Goal: Task Accomplishment & Management: Complete application form

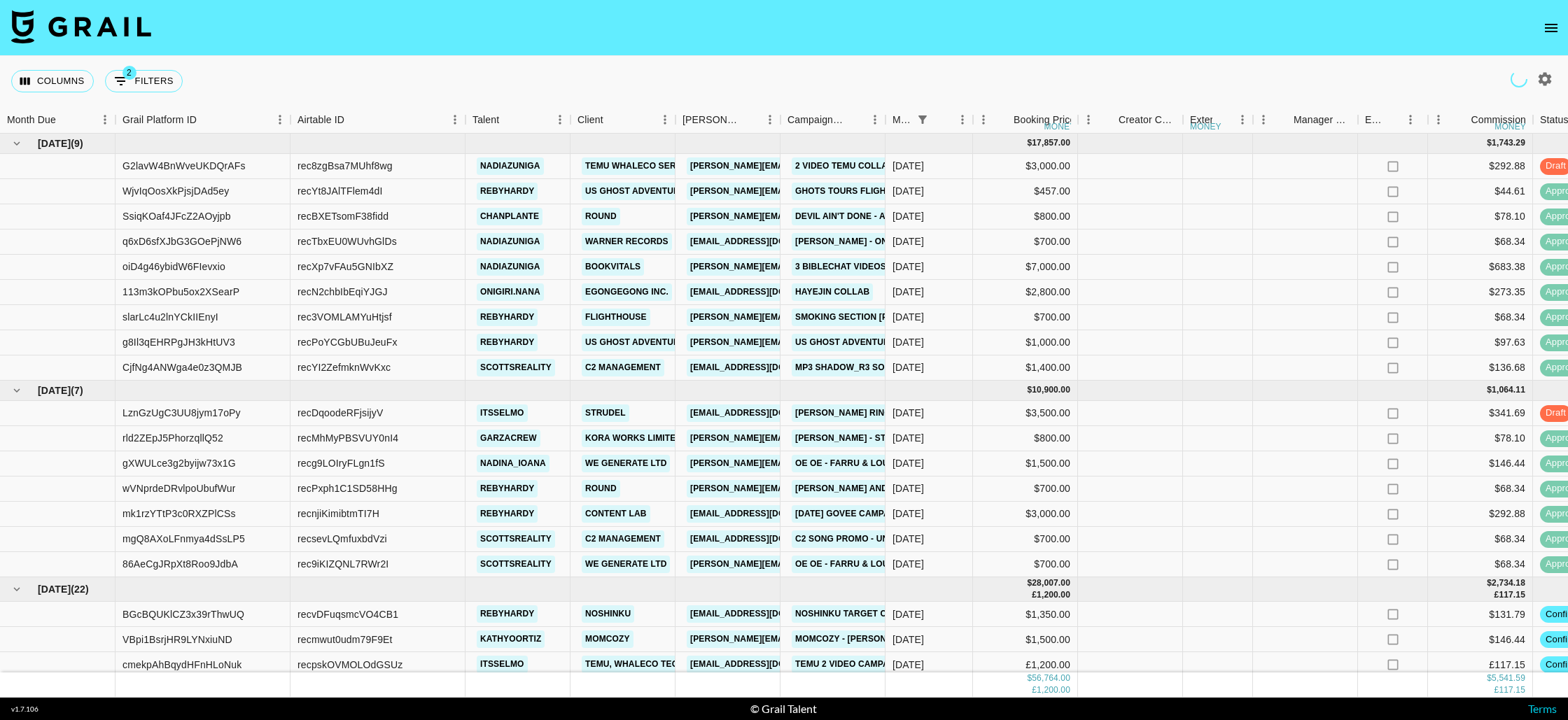
click at [1552, 22] on icon "open drawer" at bounding box center [1551, 27] width 16 height 16
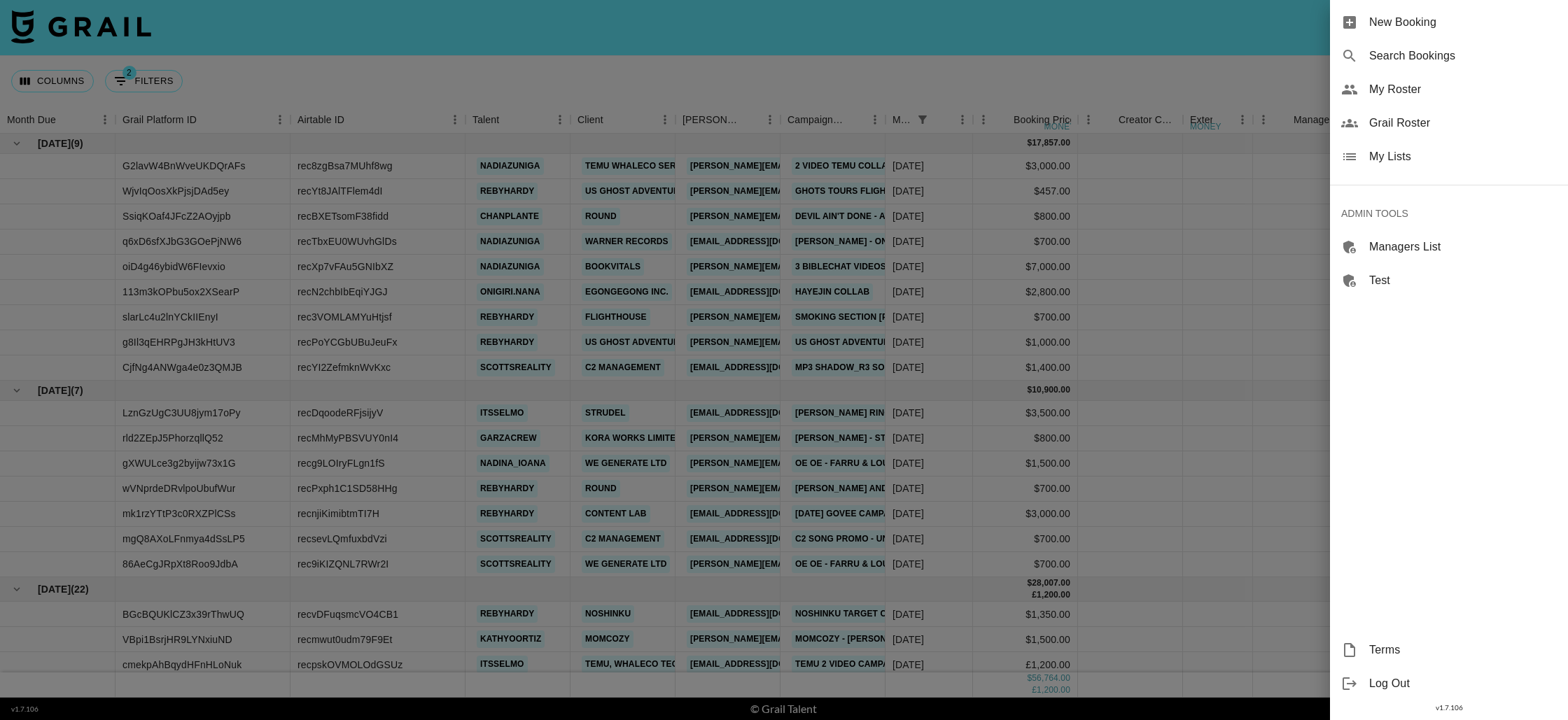
click at [1407, 160] on span "My Lists" at bounding box center [1463, 156] width 187 height 16
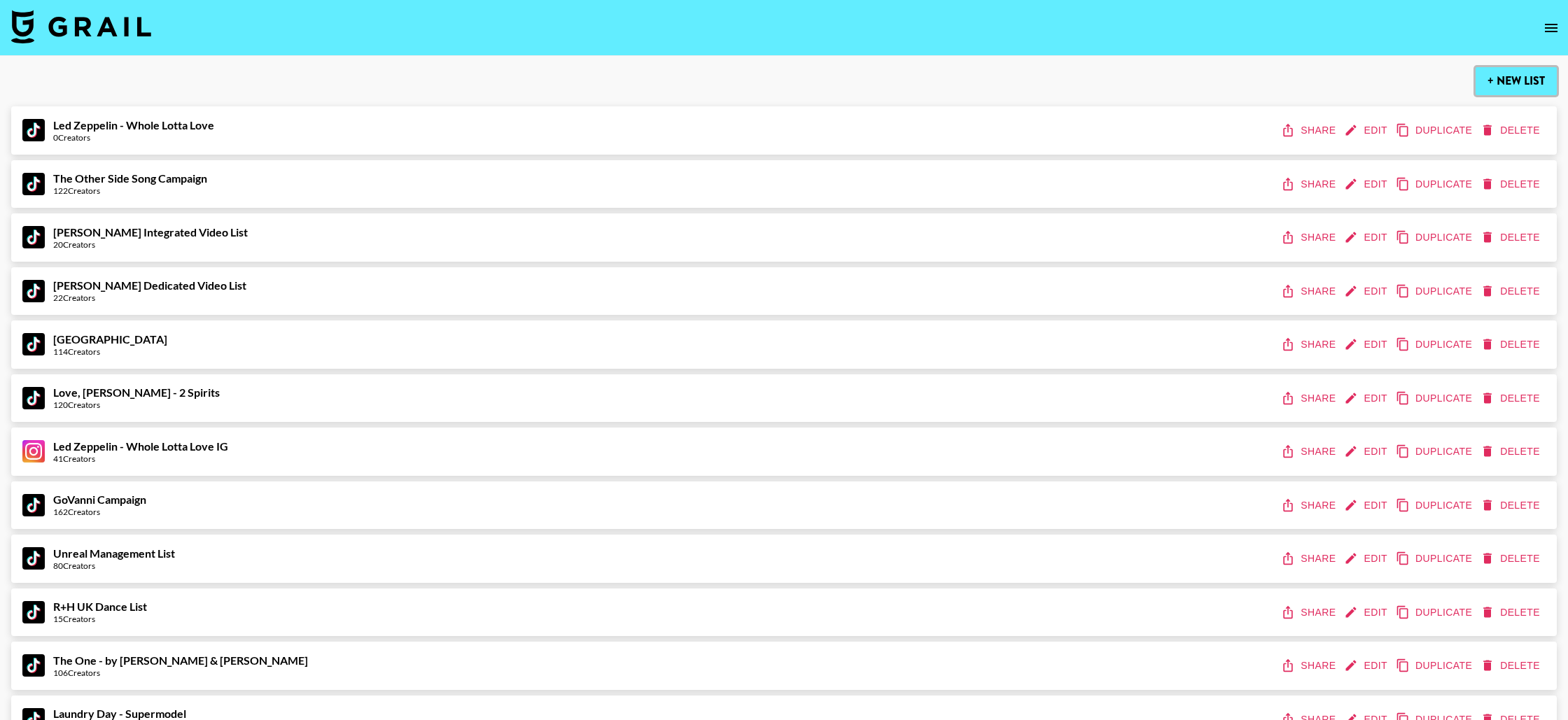
click at [1504, 87] on button "+ New List" at bounding box center [1516, 81] width 82 height 28
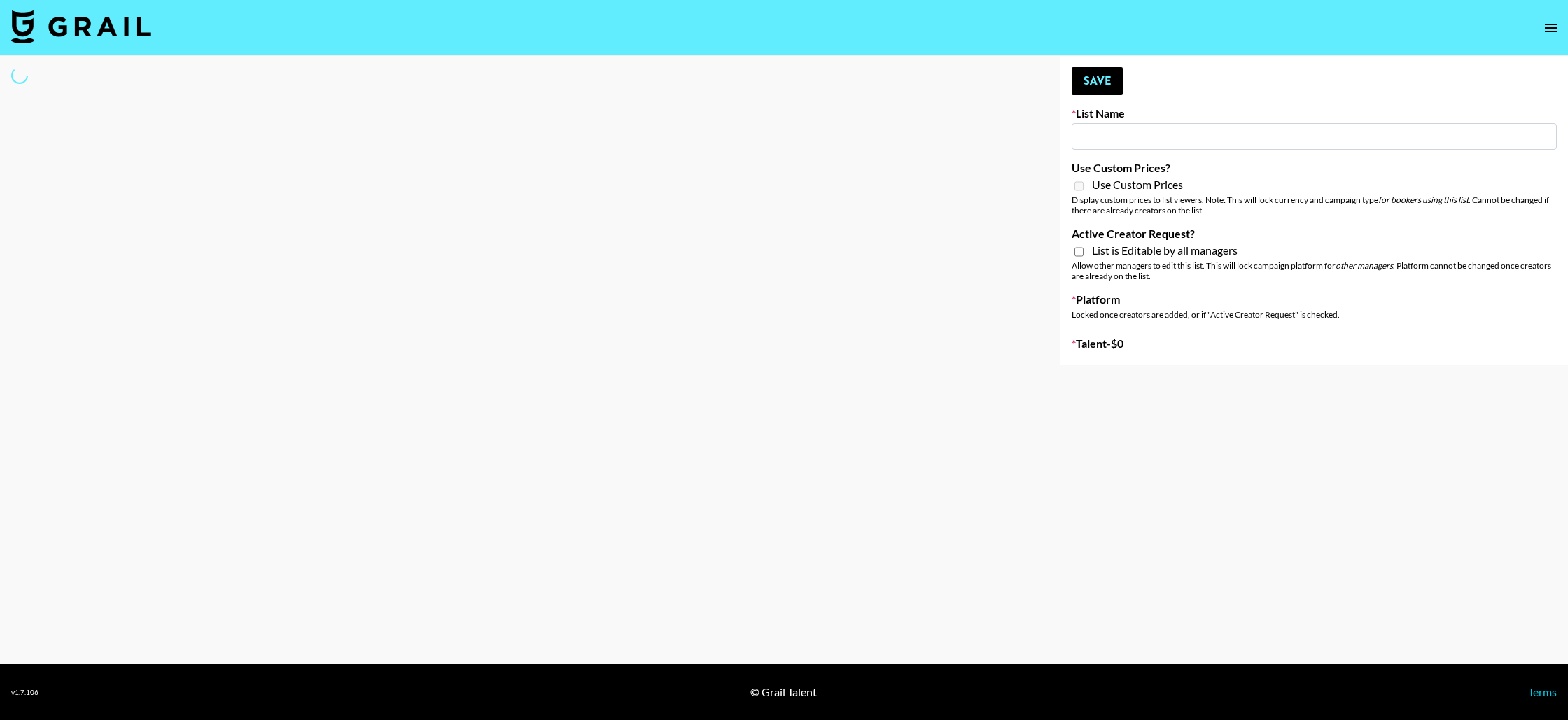
type input "Y"
select select "Song"
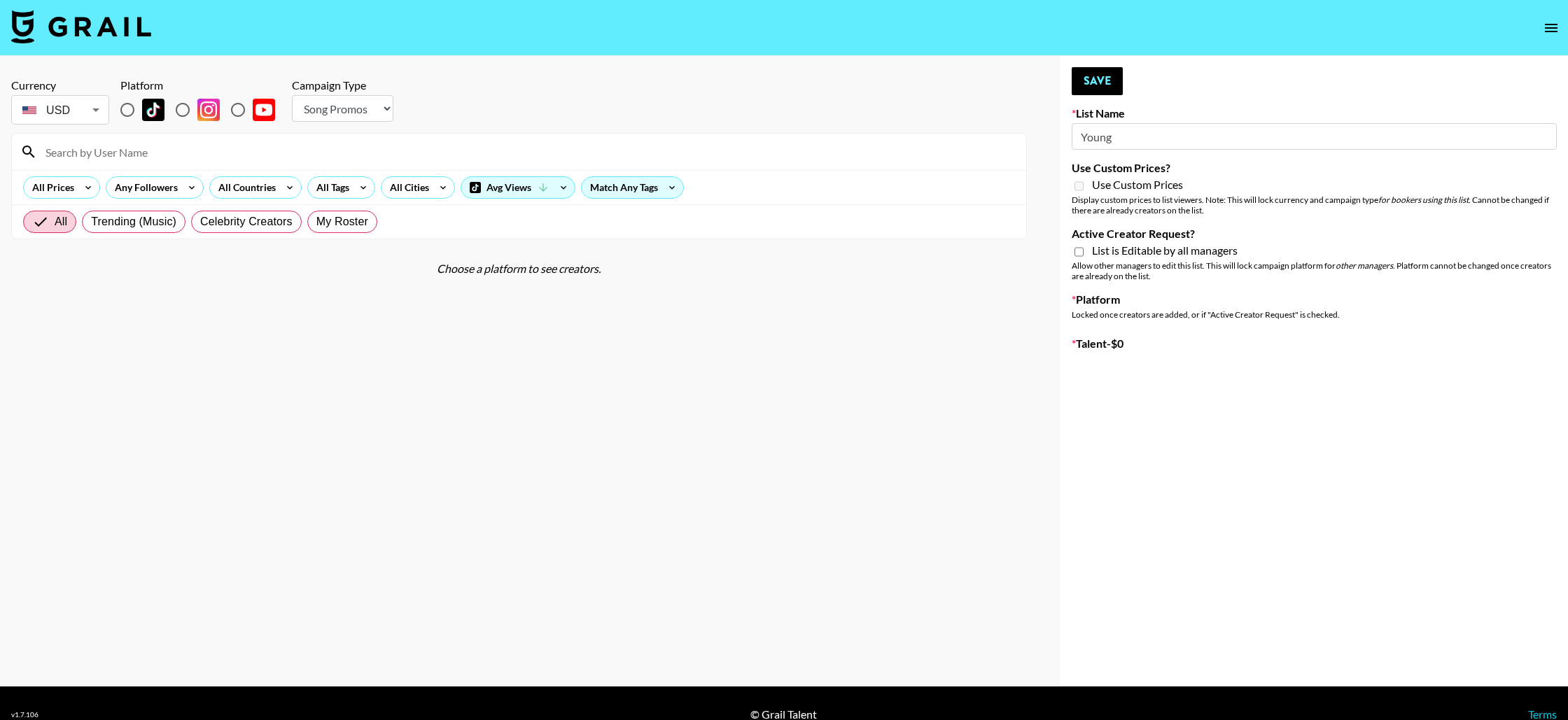
type input "New List"
radio input "true"
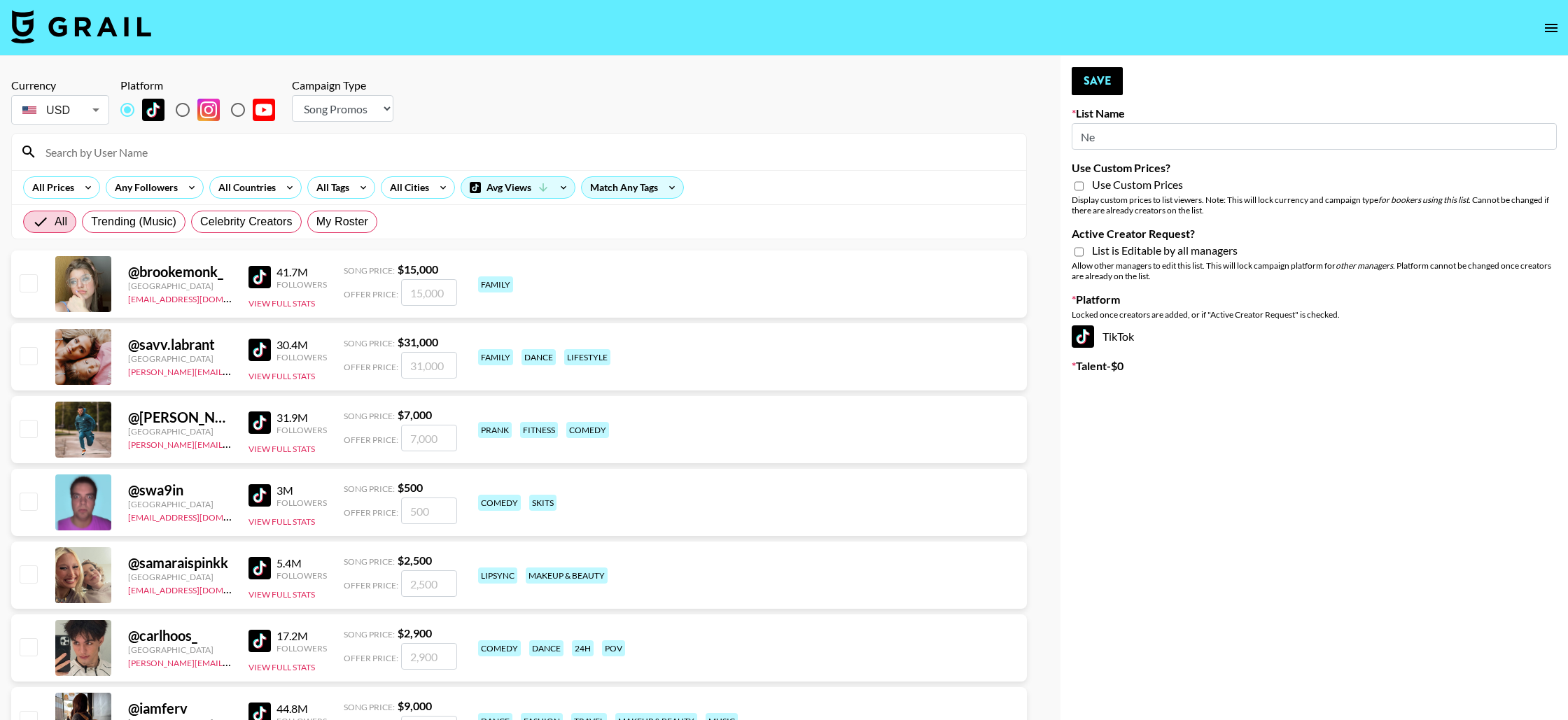
type input "N"
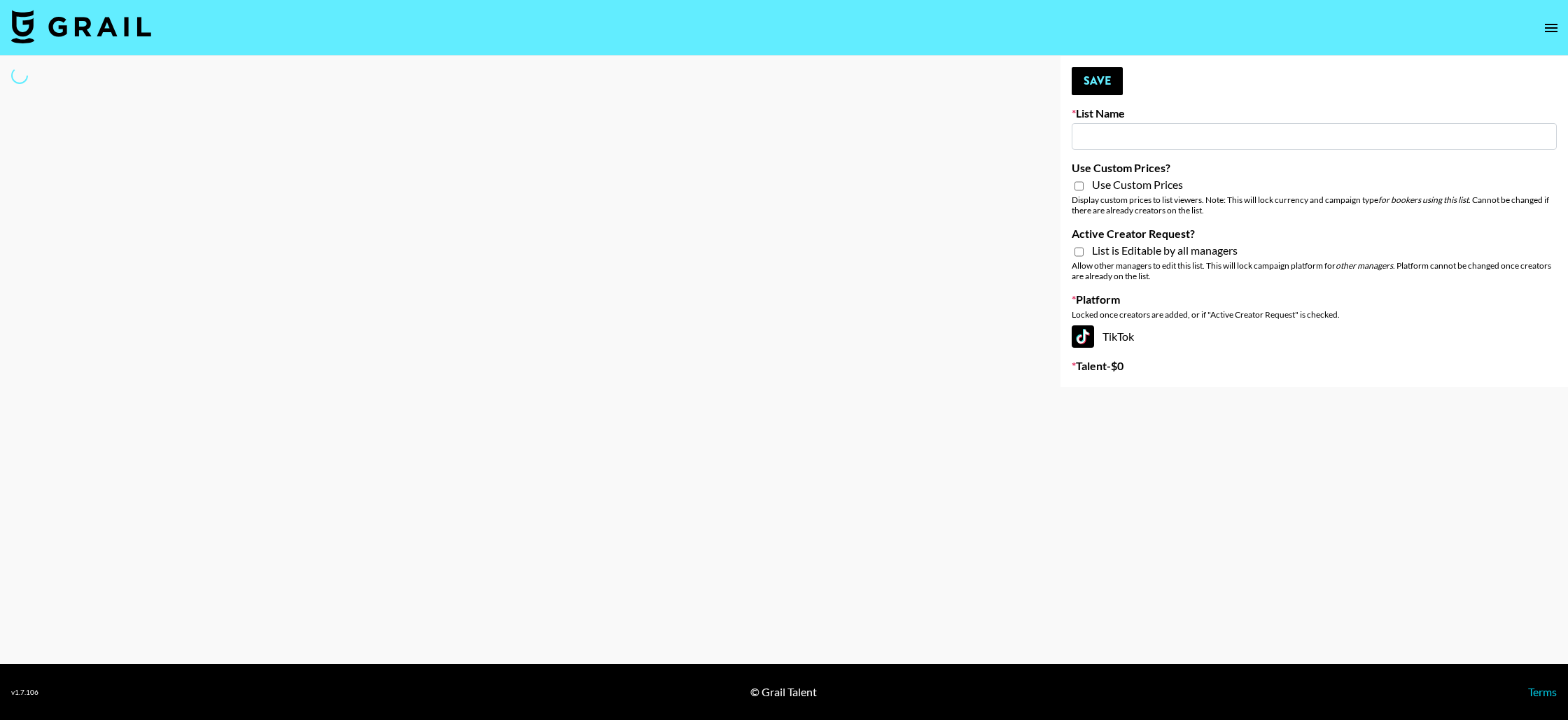
type input "Y"
select select "Song"
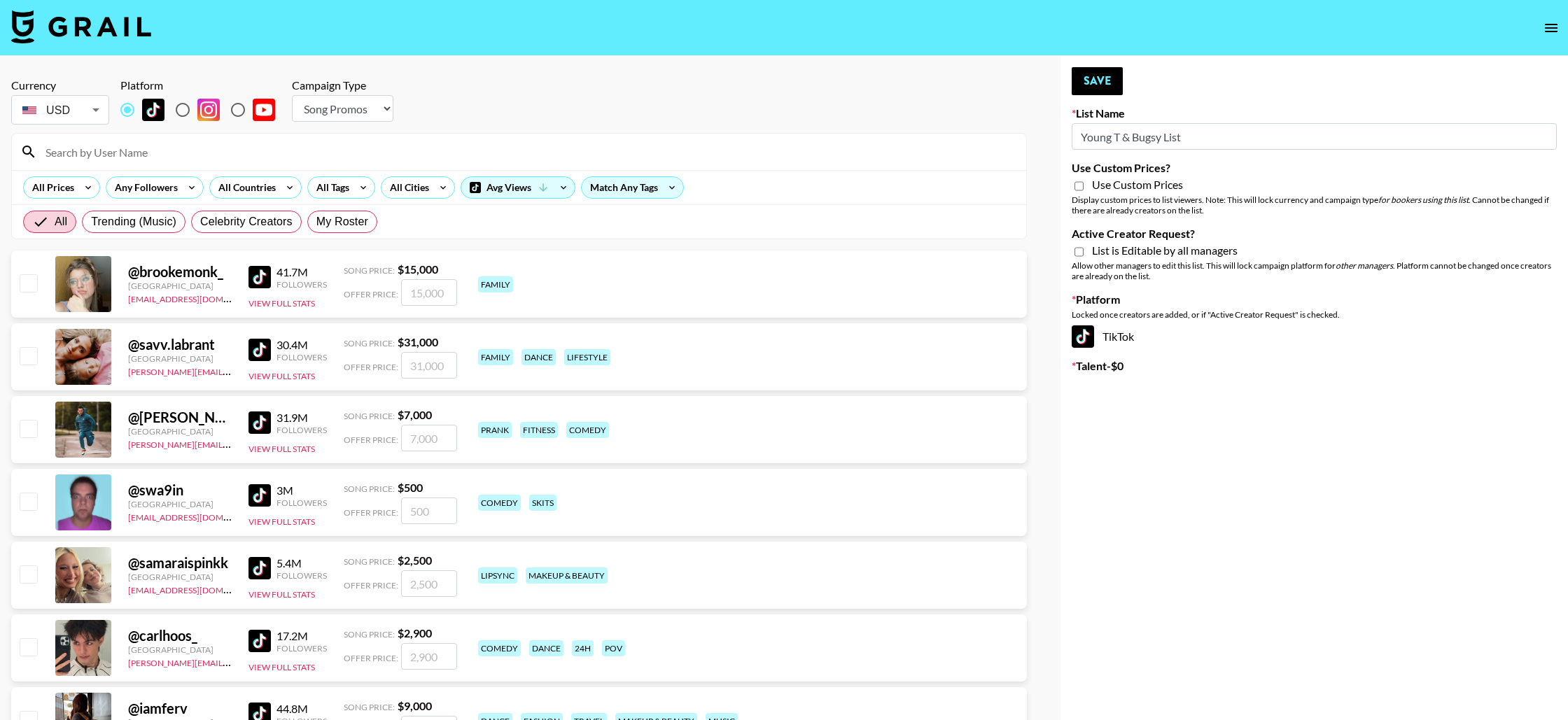
type input "Young T & Bugsy List"
click at [1075, 250] on input "Active Creator Request?" at bounding box center [1079, 252] width 9 height 13
checkbox input "true"
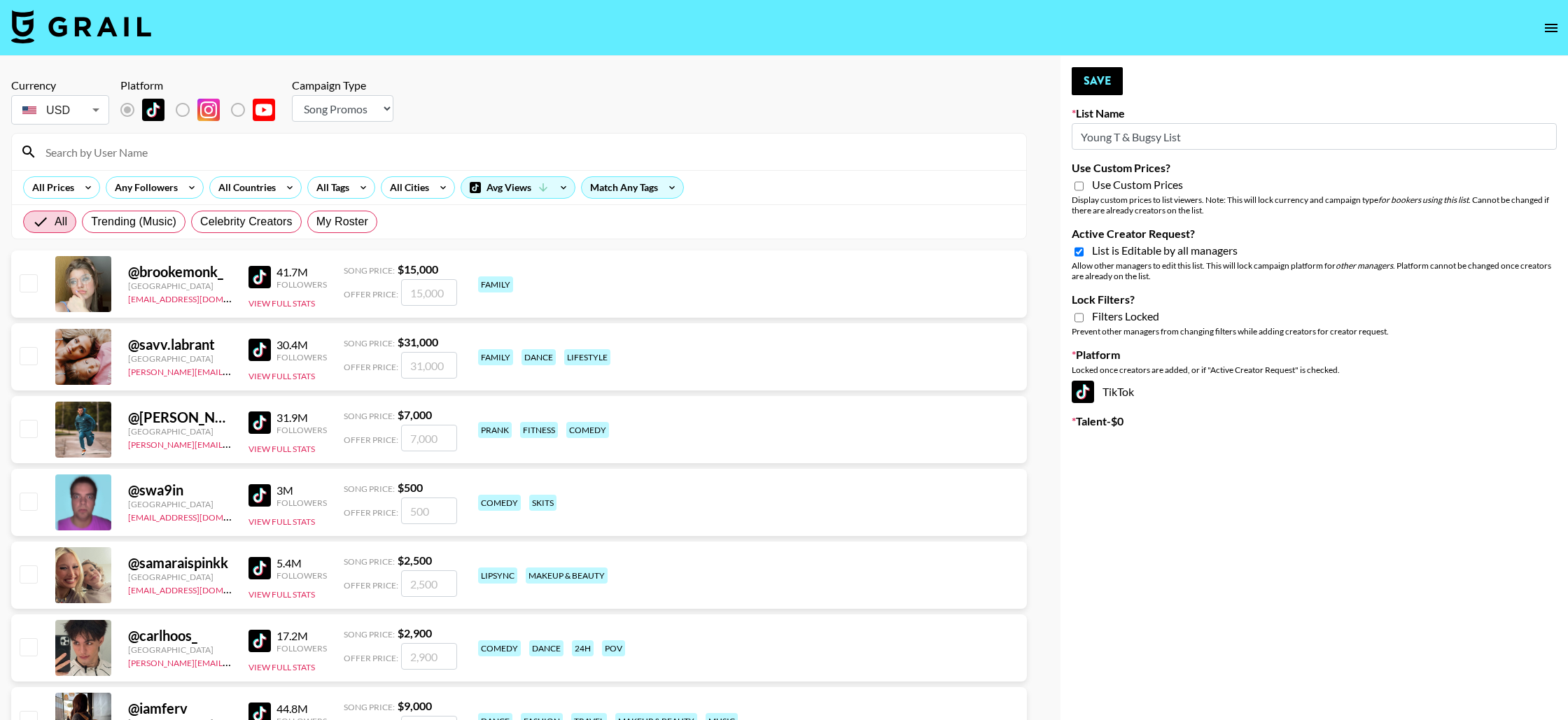
click at [1077, 316] on input "Lock Filters?" at bounding box center [1079, 318] width 9 height 13
checkbox input "true"
click at [255, 186] on div "All Countries" at bounding box center [245, 187] width 69 height 21
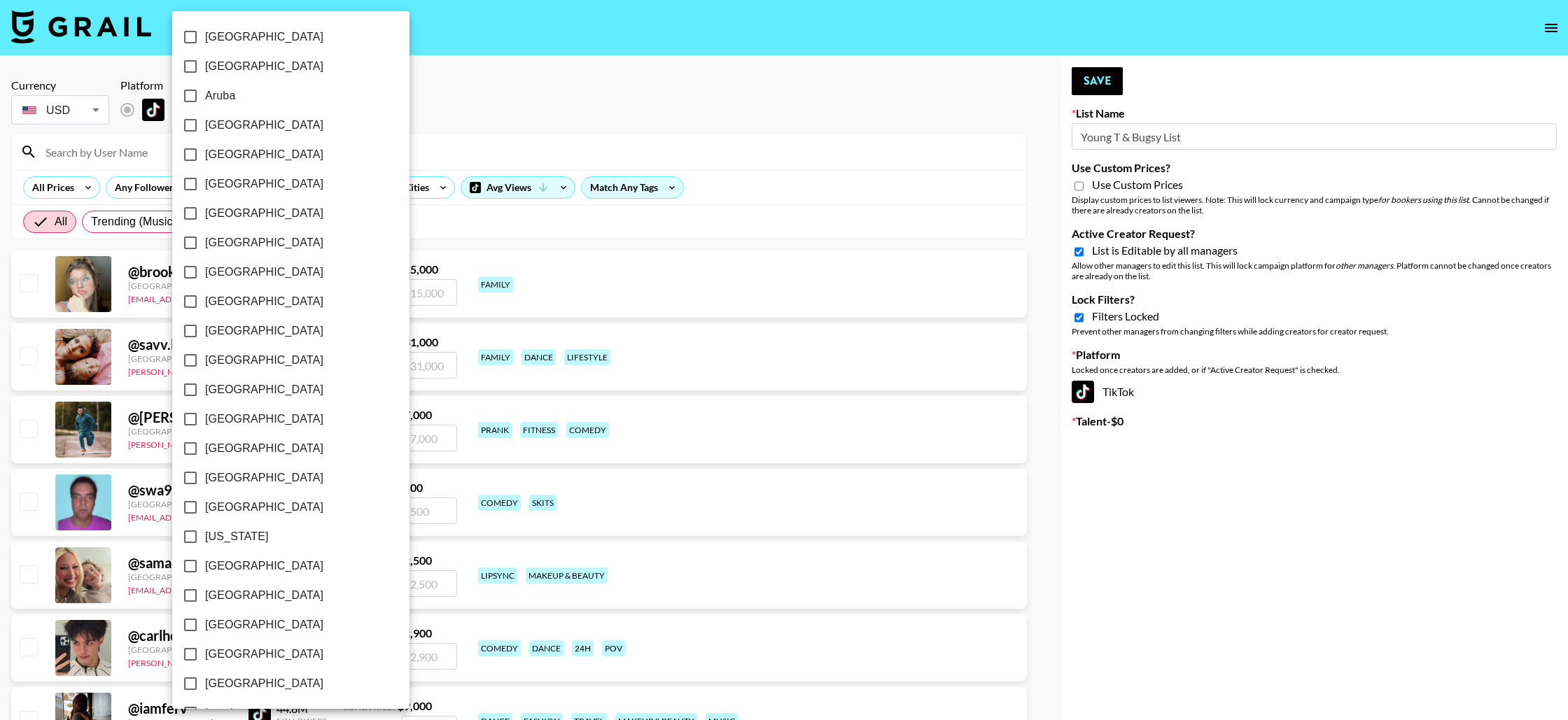
scroll to position [912, 0]
click at [189, 627] on input "[GEOGRAPHIC_DATA]" at bounding box center [190, 623] width 29 height 29
checkbox input "true"
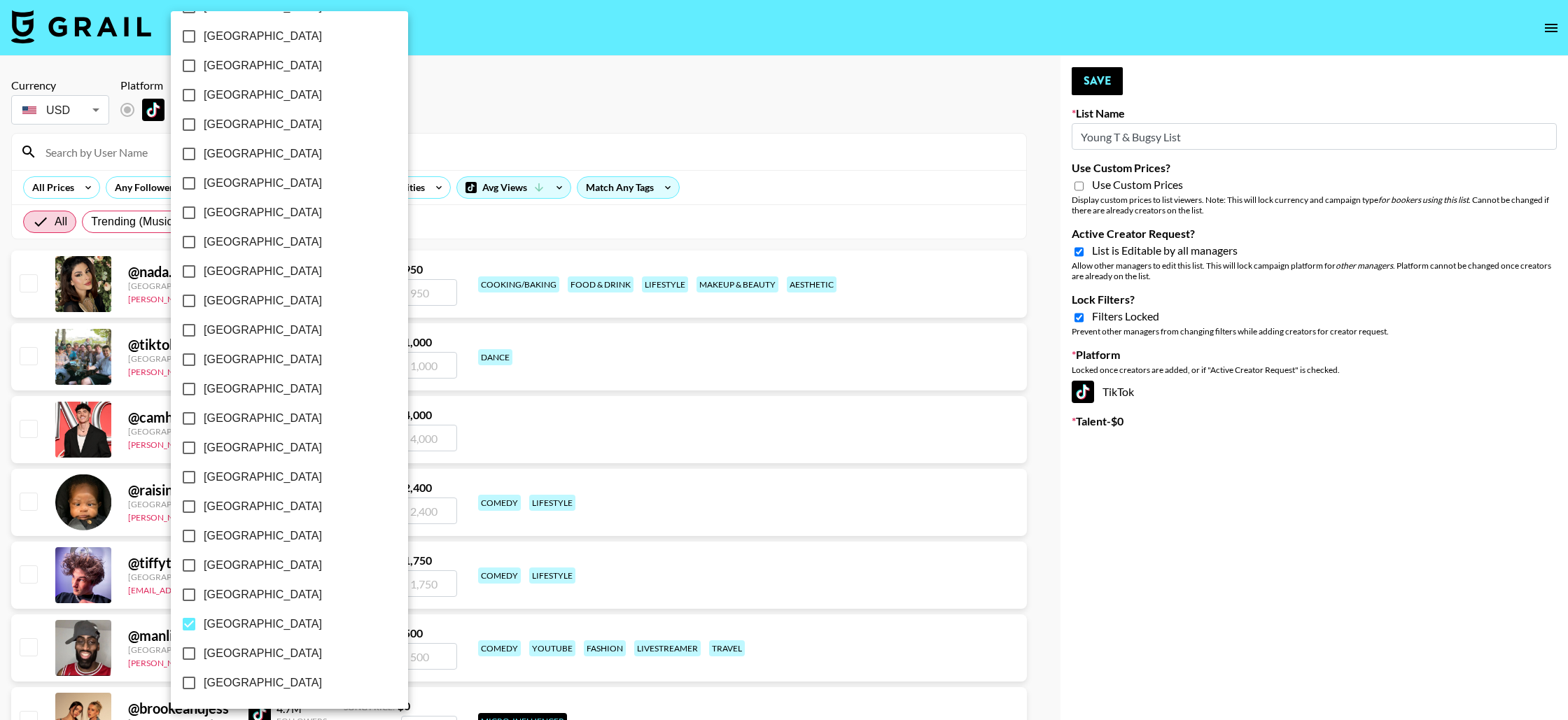
click at [59, 168] on div at bounding box center [784, 360] width 1568 height 720
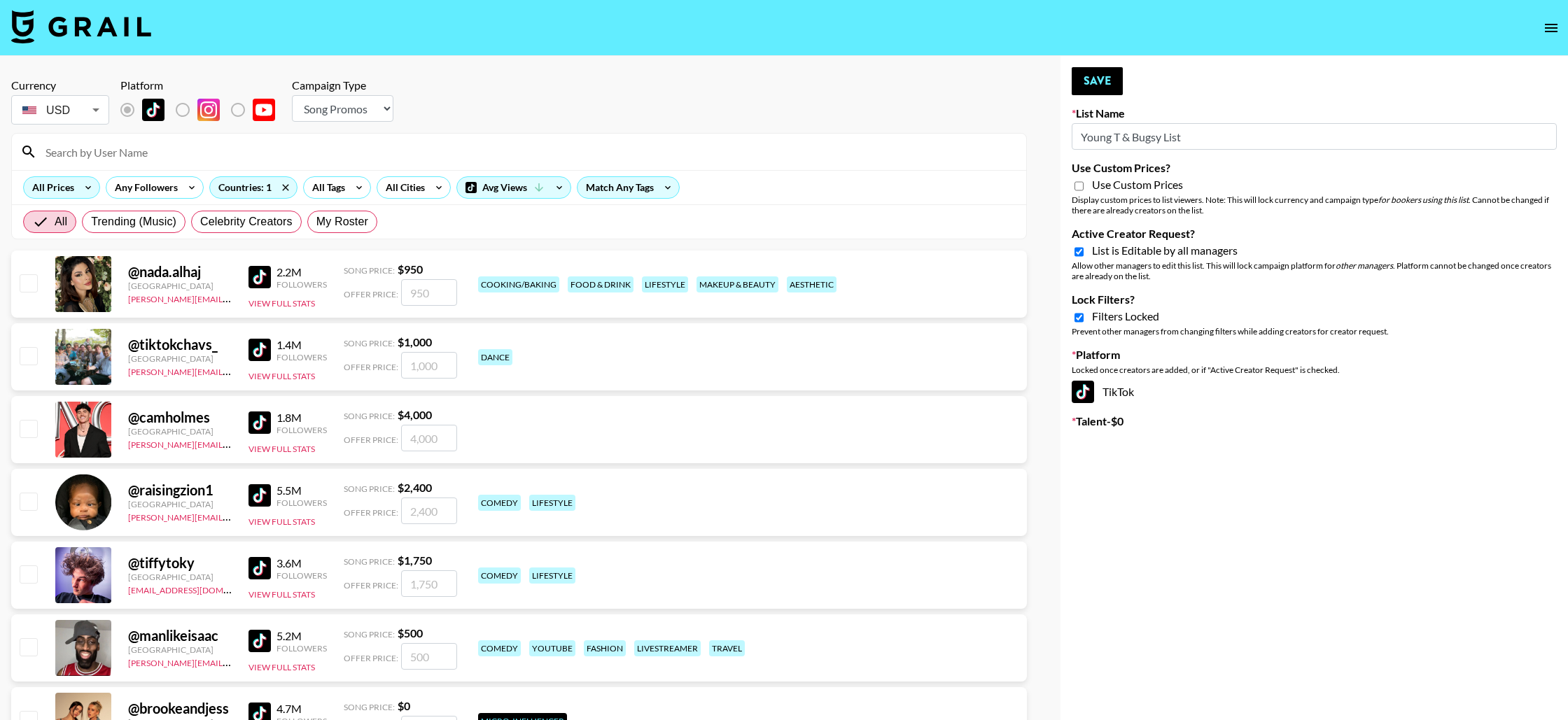
click at [67, 189] on div "All Prices" at bounding box center [50, 187] width 53 height 21
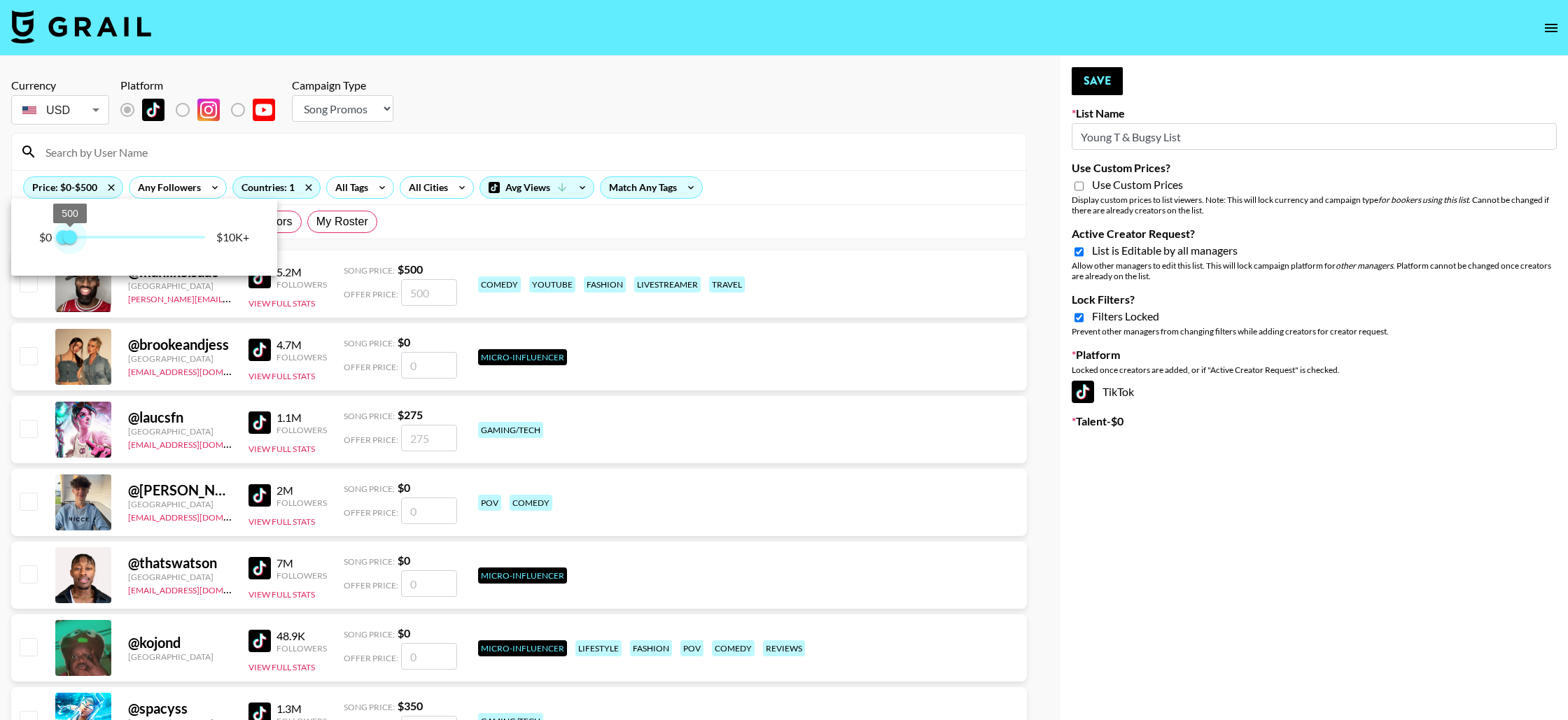
type input "250"
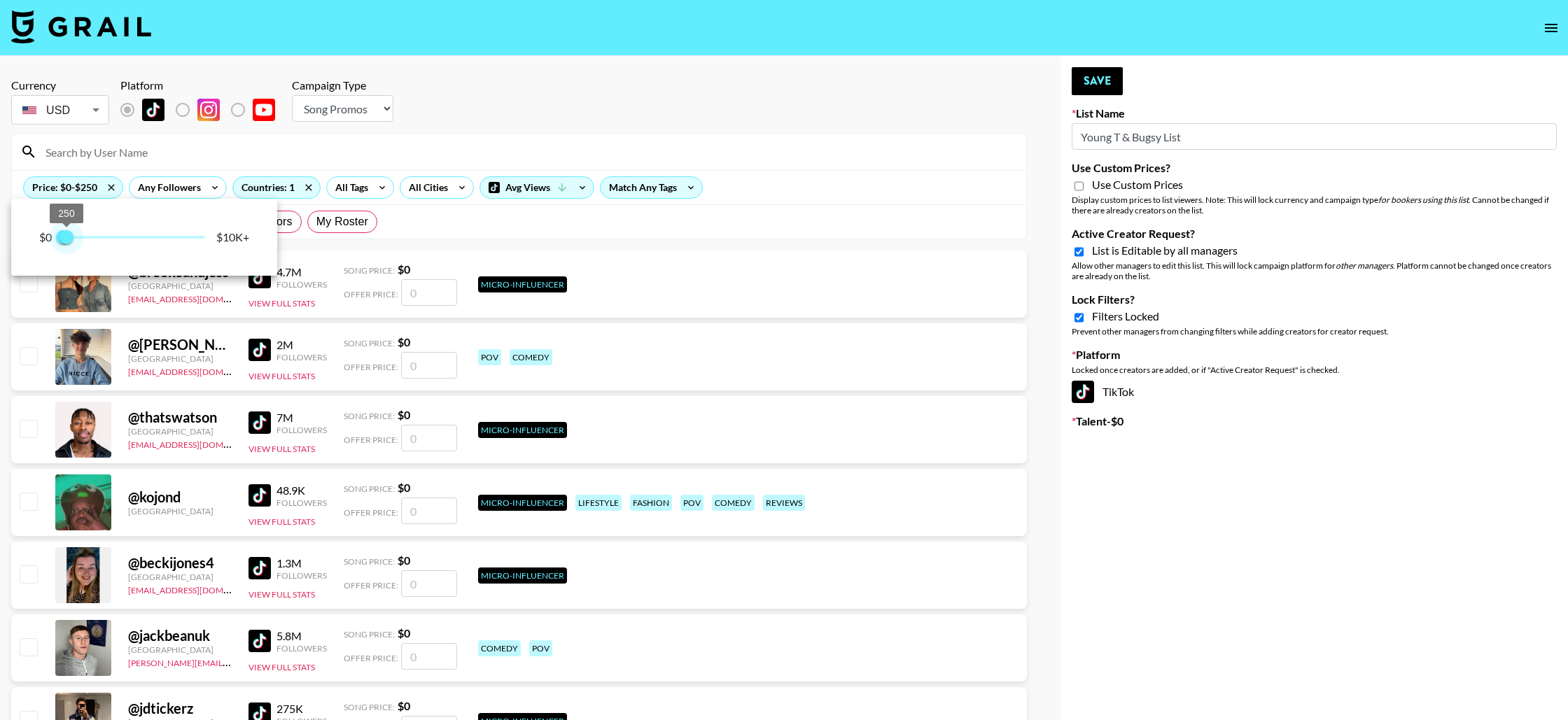
drag, startPoint x: 202, startPoint y: 238, endPoint x: 69, endPoint y: 227, distance: 133.5
click at [69, 230] on span "250" at bounding box center [67, 237] width 14 height 14
click at [160, 138] on div at bounding box center [784, 360] width 1568 height 720
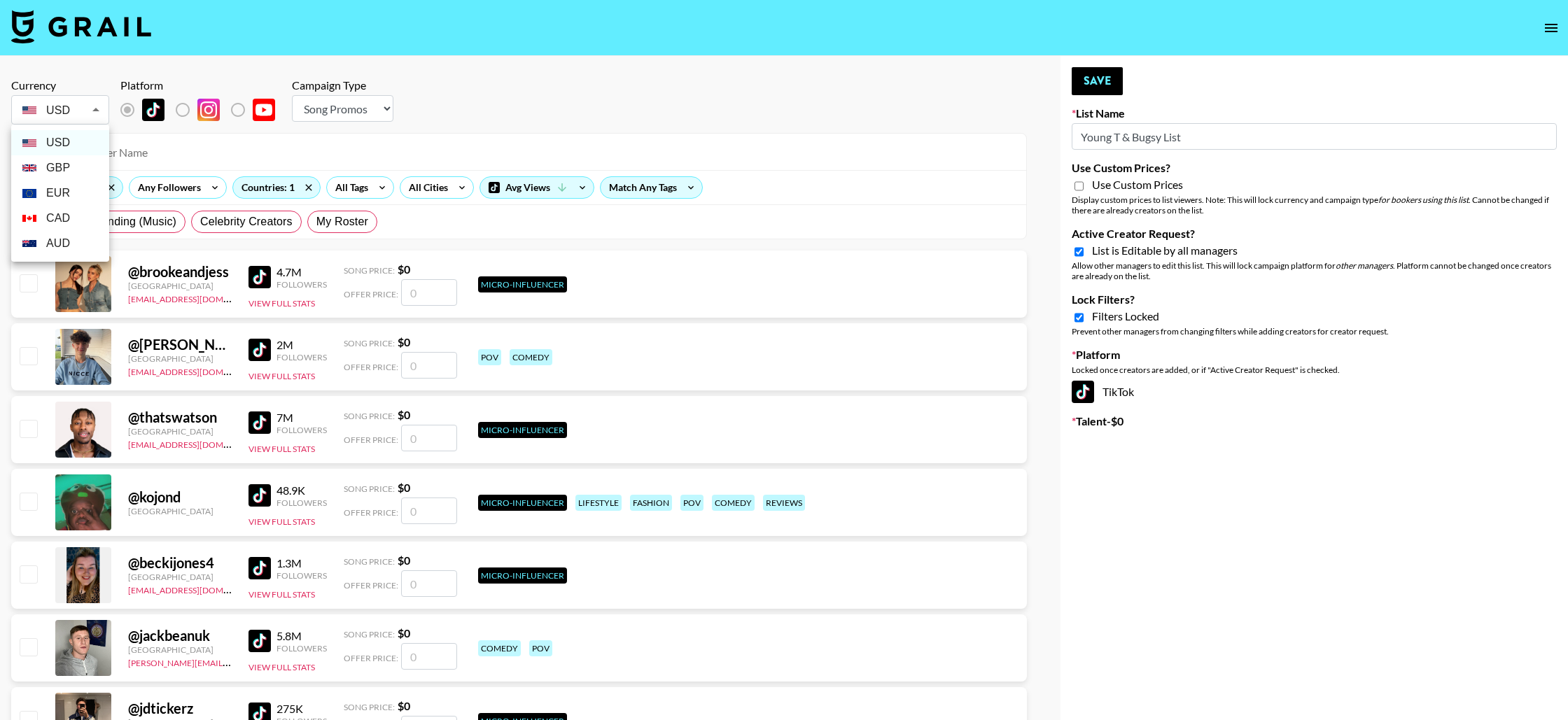
click at [57, 165] on li "GBP" at bounding box center [60, 167] width 98 height 25
type input "GBP"
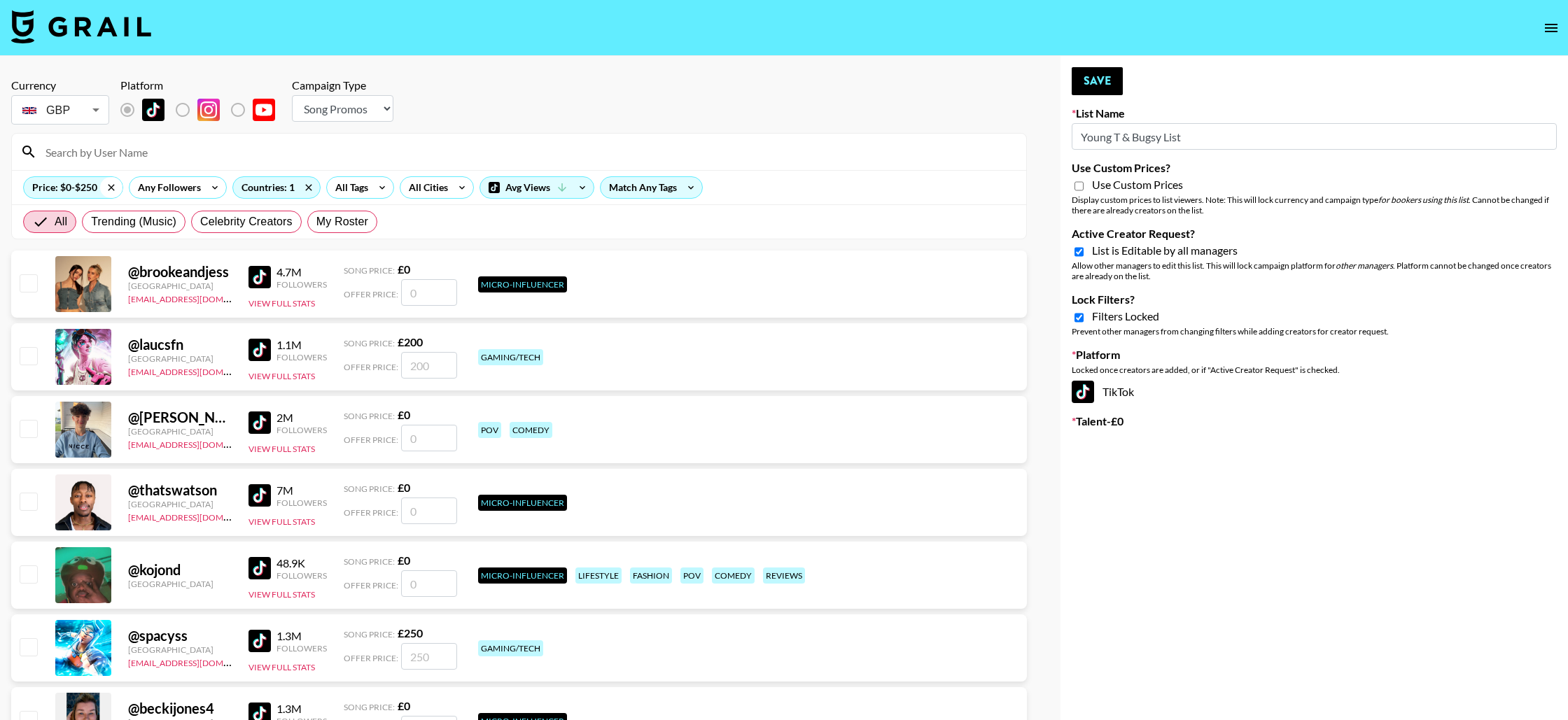
click at [107, 187] on icon at bounding box center [111, 187] width 22 height 21
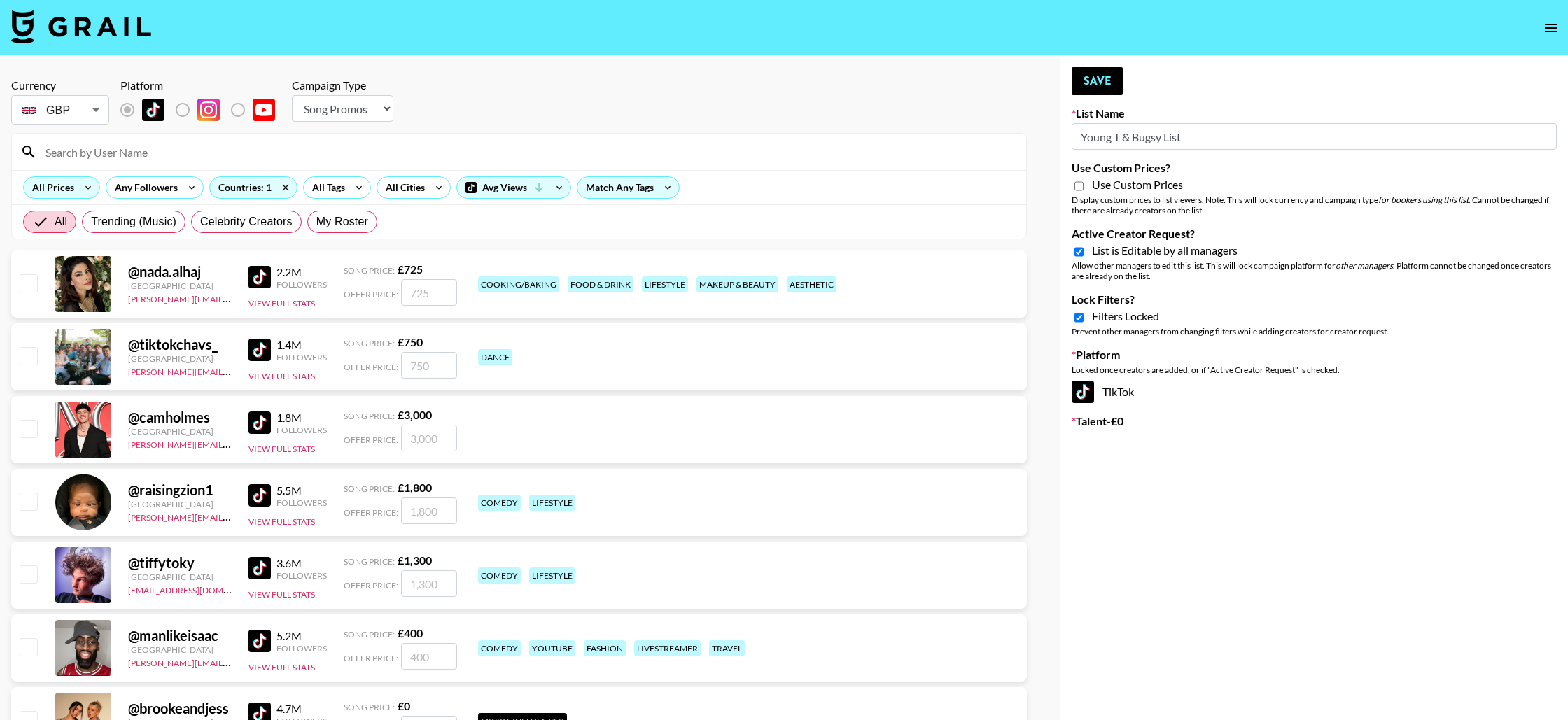
click at [65, 183] on div "All Prices" at bounding box center [50, 187] width 53 height 21
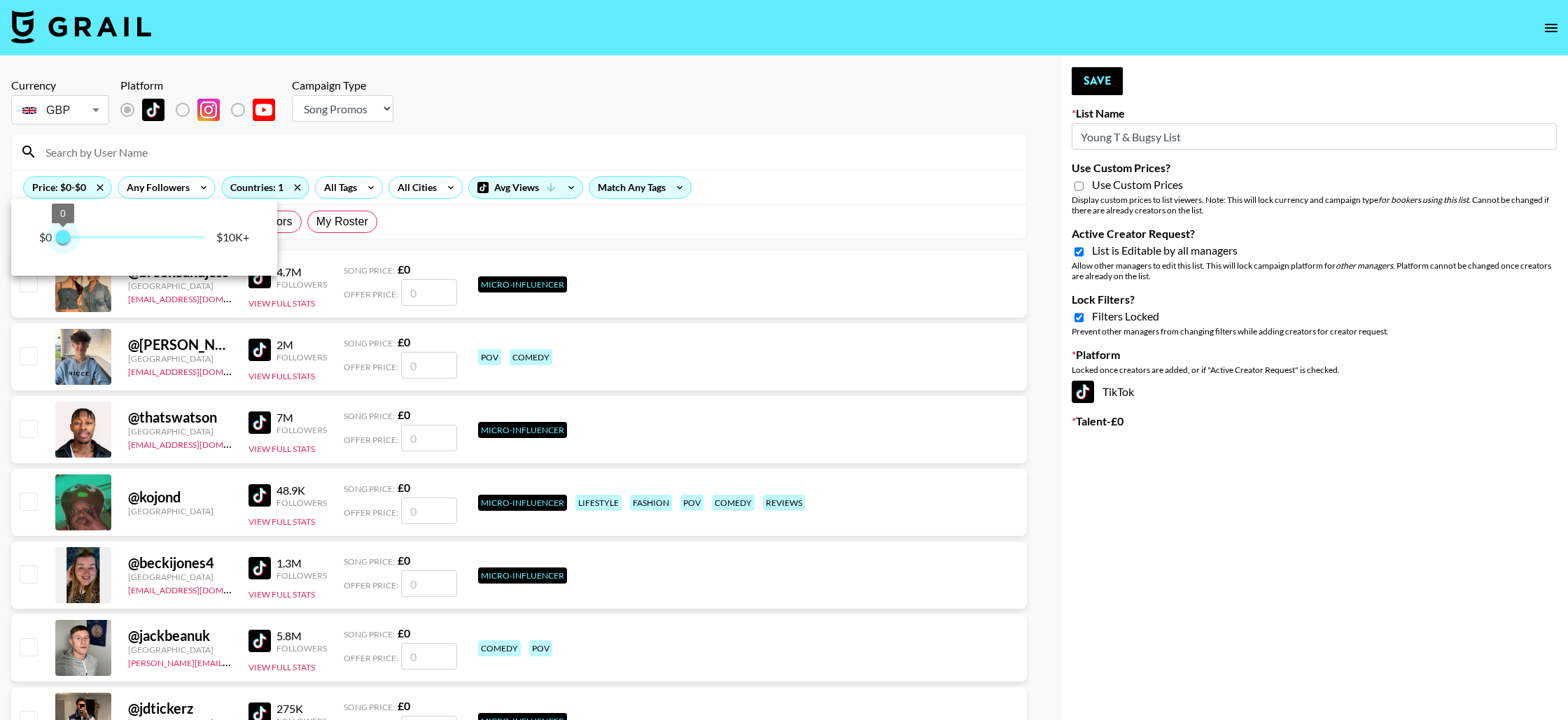
type input "250"
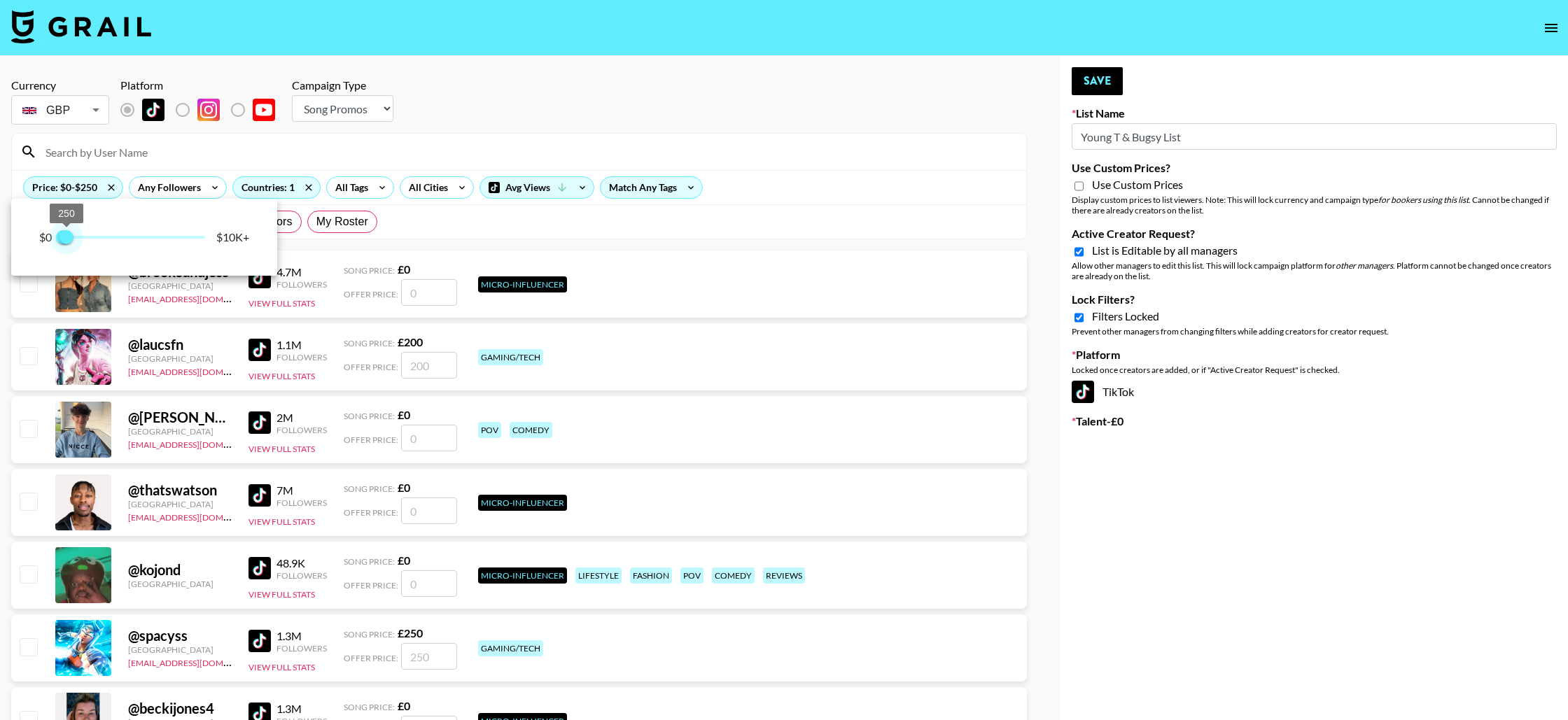
drag, startPoint x: 205, startPoint y: 238, endPoint x: 66, endPoint y: 237, distance: 139.0
click at [66, 237] on span "250" at bounding box center [67, 237] width 14 height 14
click at [452, 141] on div at bounding box center [784, 360] width 1568 height 720
click at [353, 192] on div "All Tags" at bounding box center [349, 187] width 44 height 21
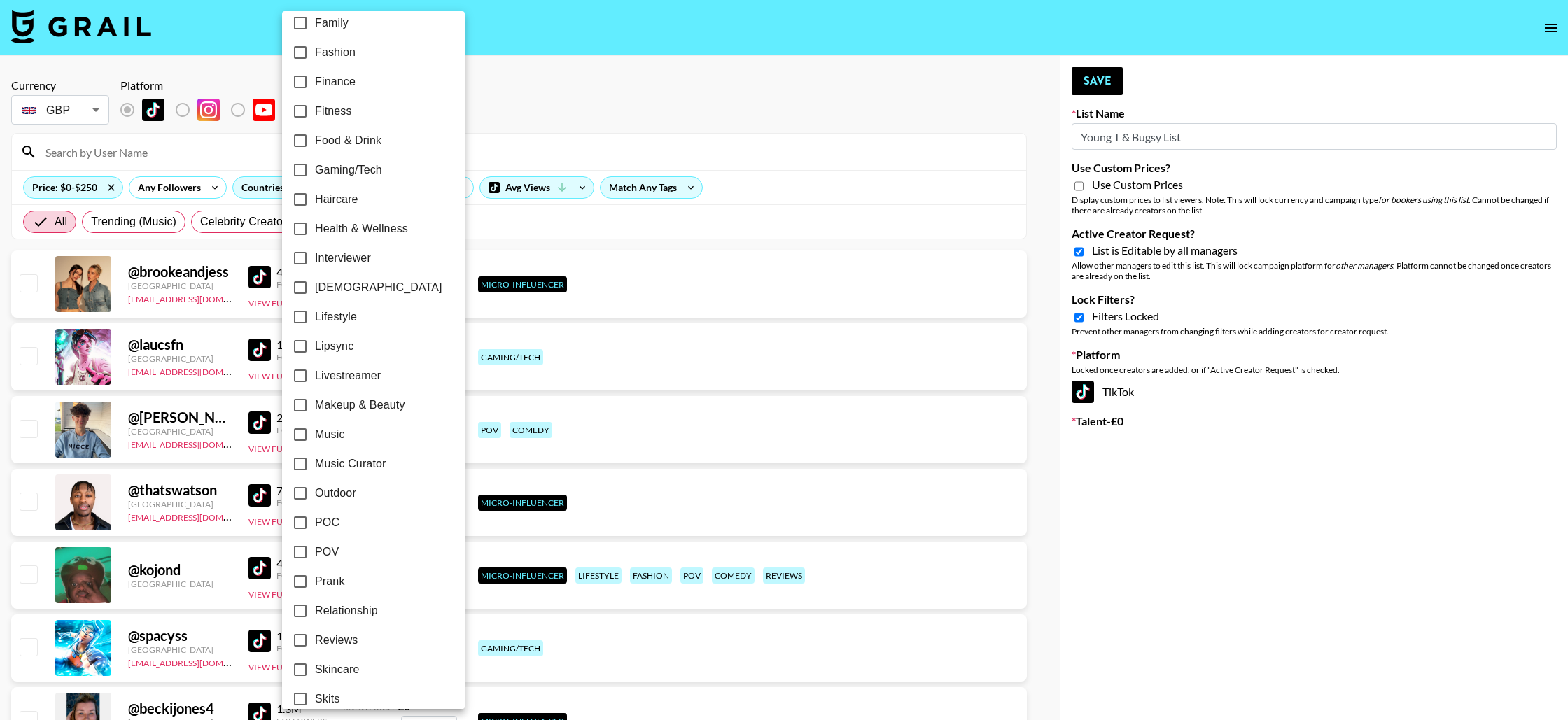
scroll to position [429, 0]
click at [299, 546] on input "POV" at bounding box center [300, 548] width 29 height 29
checkbox input "true"
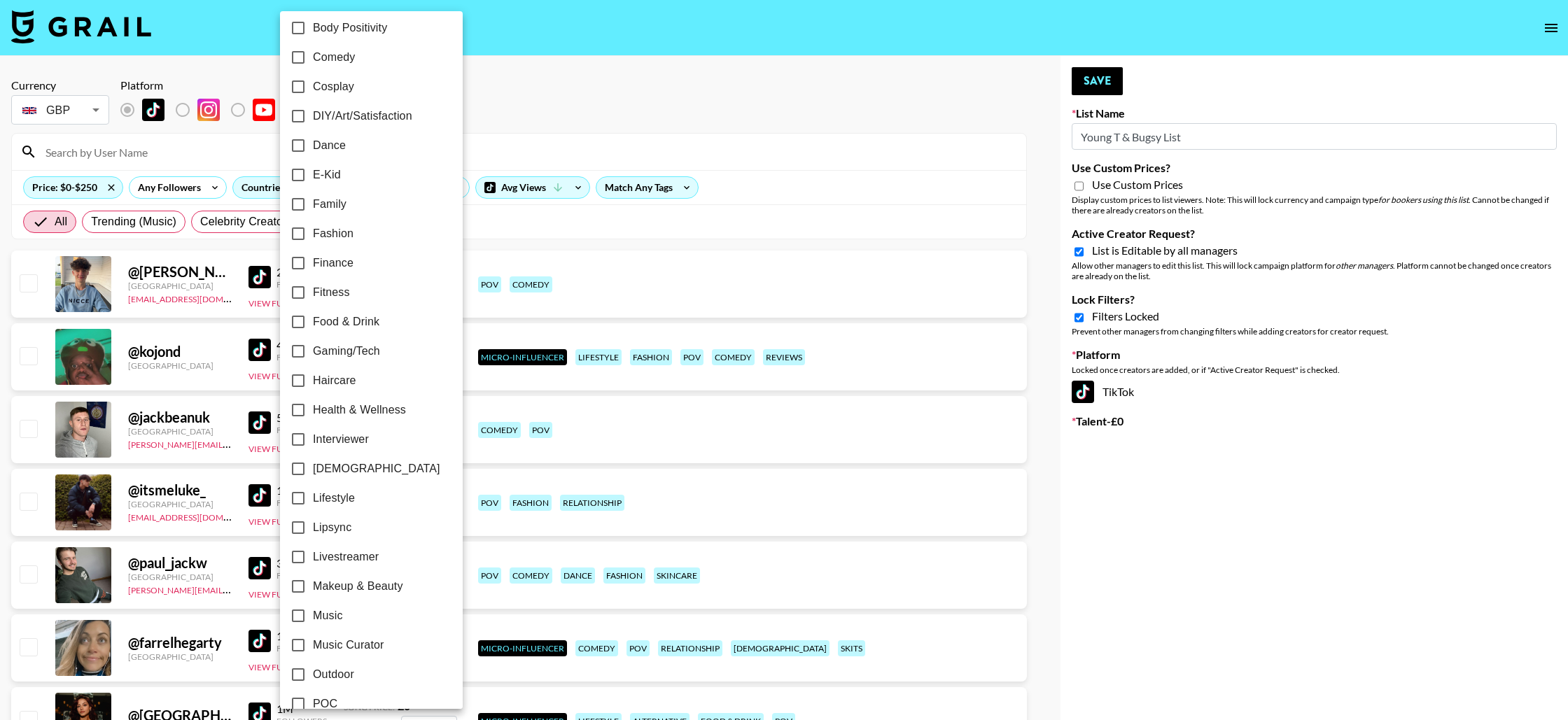
scroll to position [231, 0]
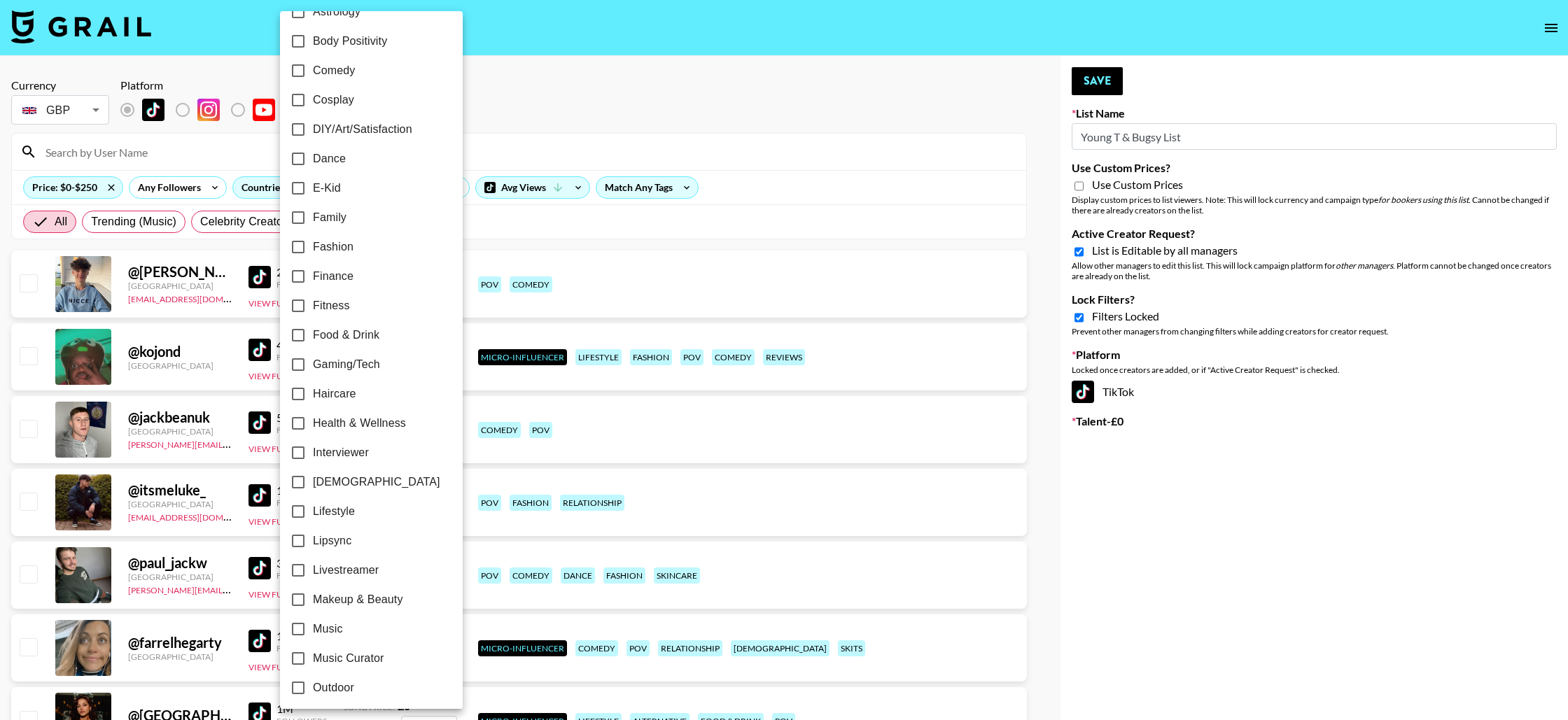
click at [298, 155] on input "Dance" at bounding box center [298, 159] width 29 height 29
checkbox input "true"
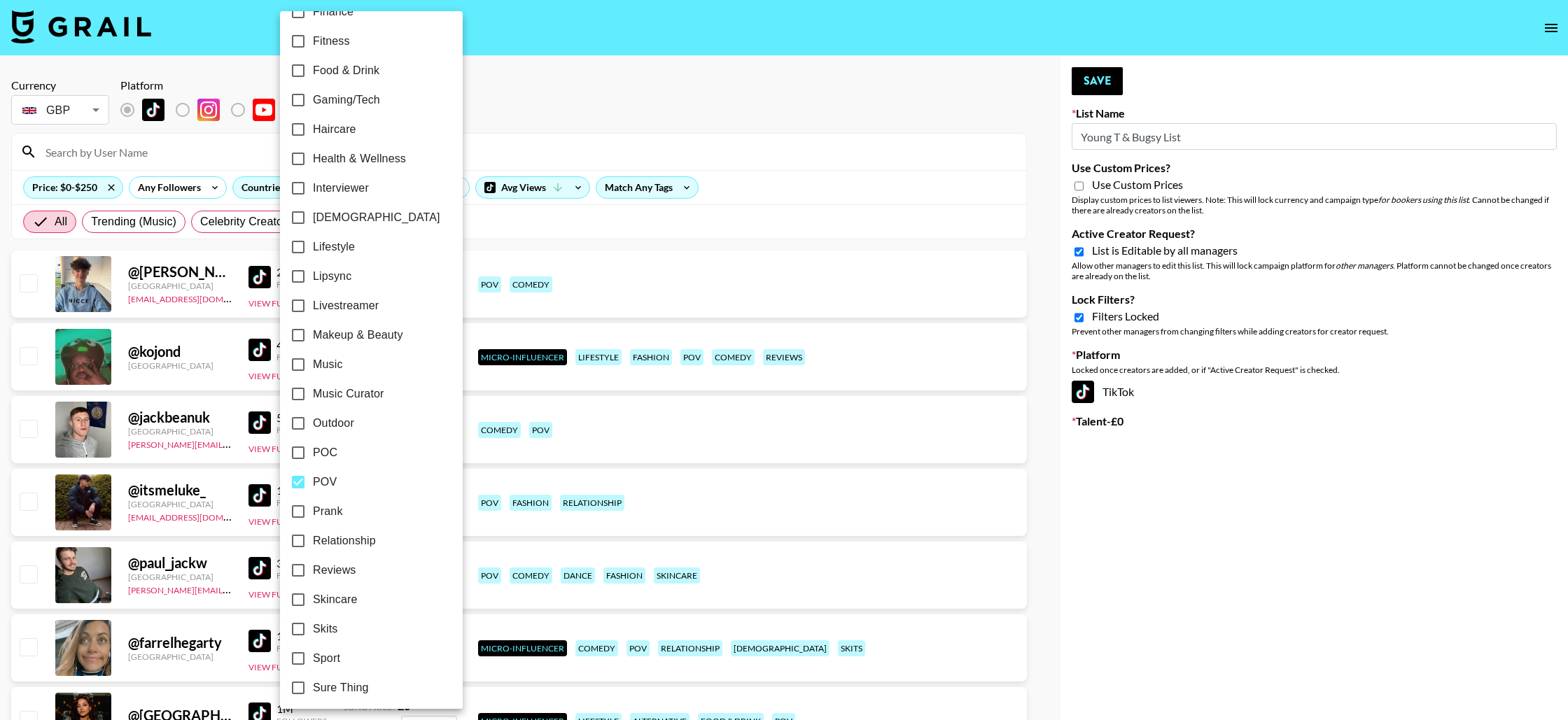
scroll to position [503, 0]
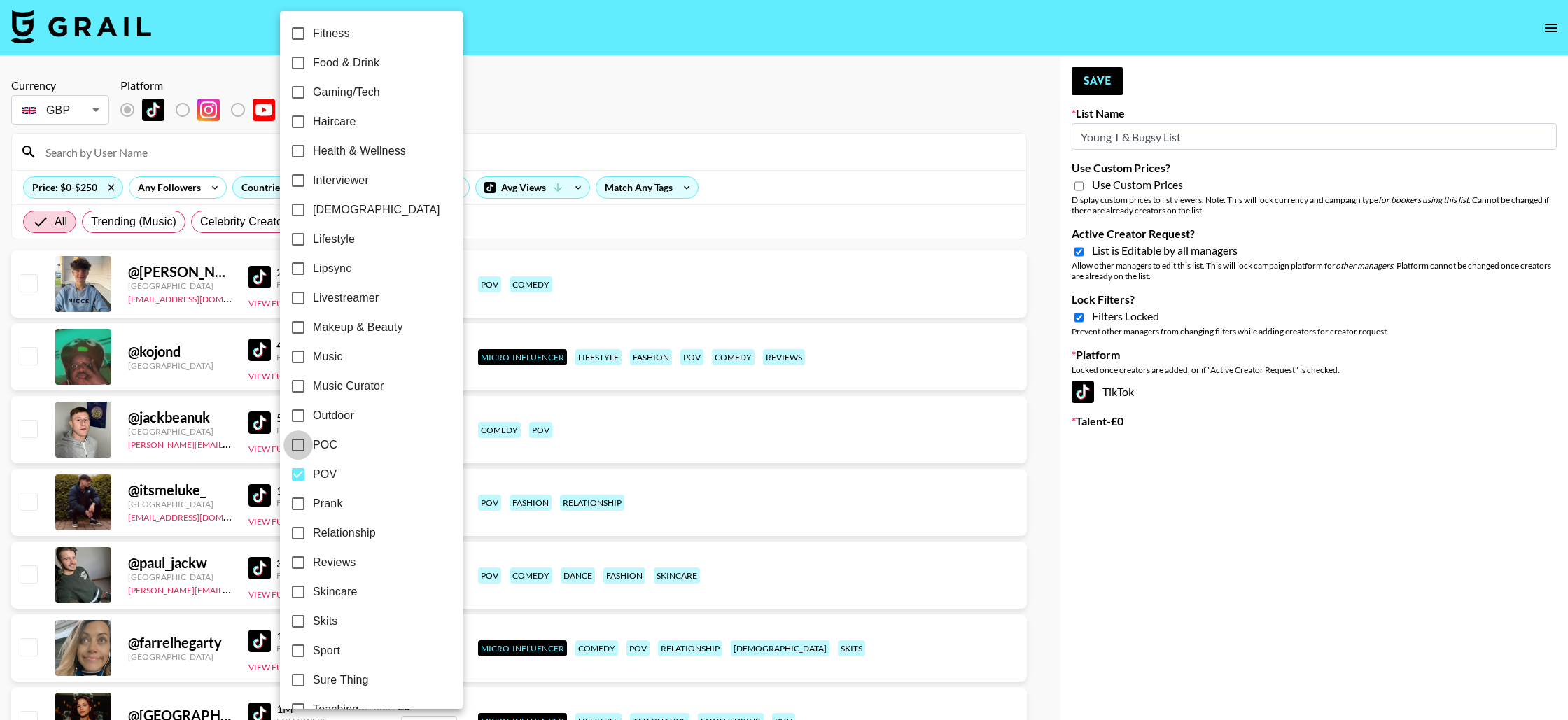
click at [300, 439] on input "POC" at bounding box center [298, 445] width 29 height 29
checkbox input "true"
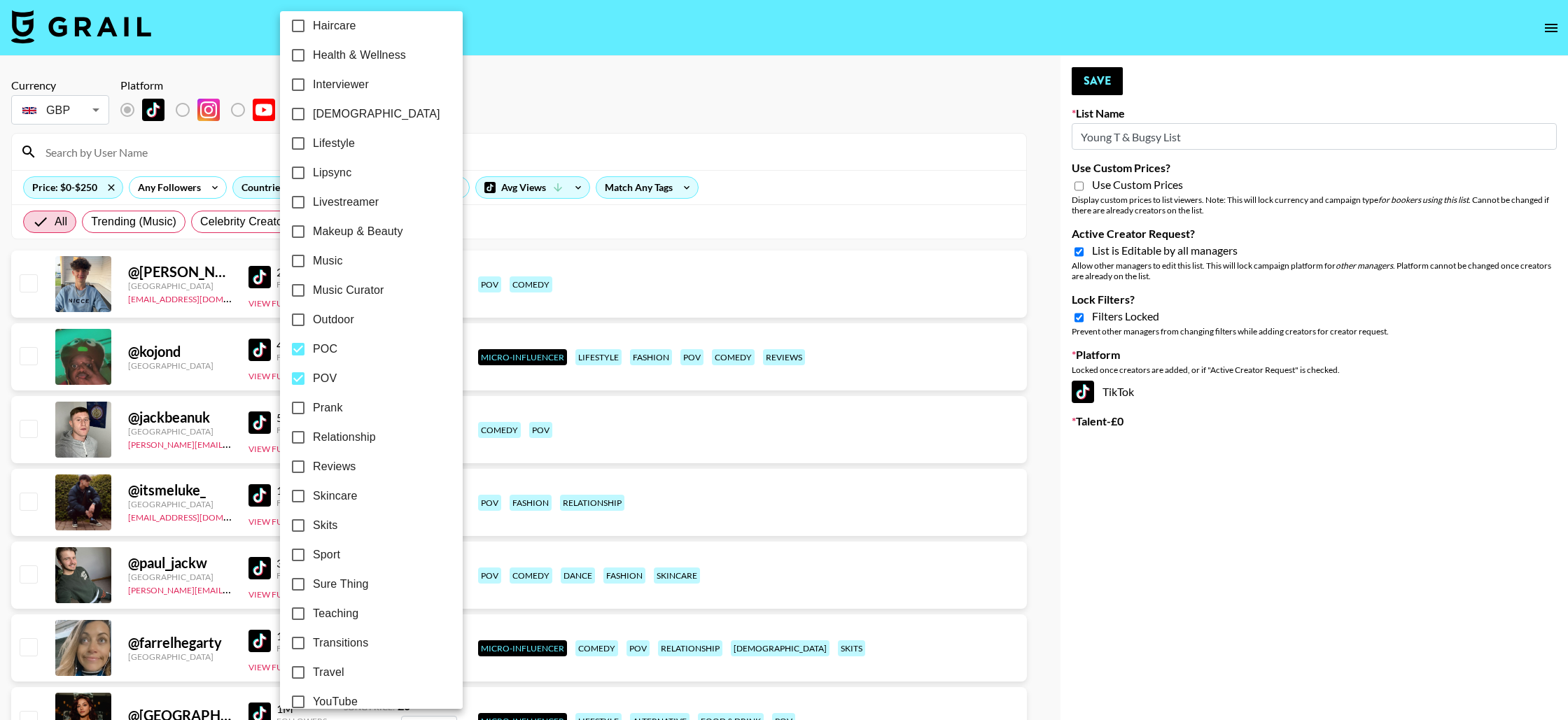
scroll to position [618, 0]
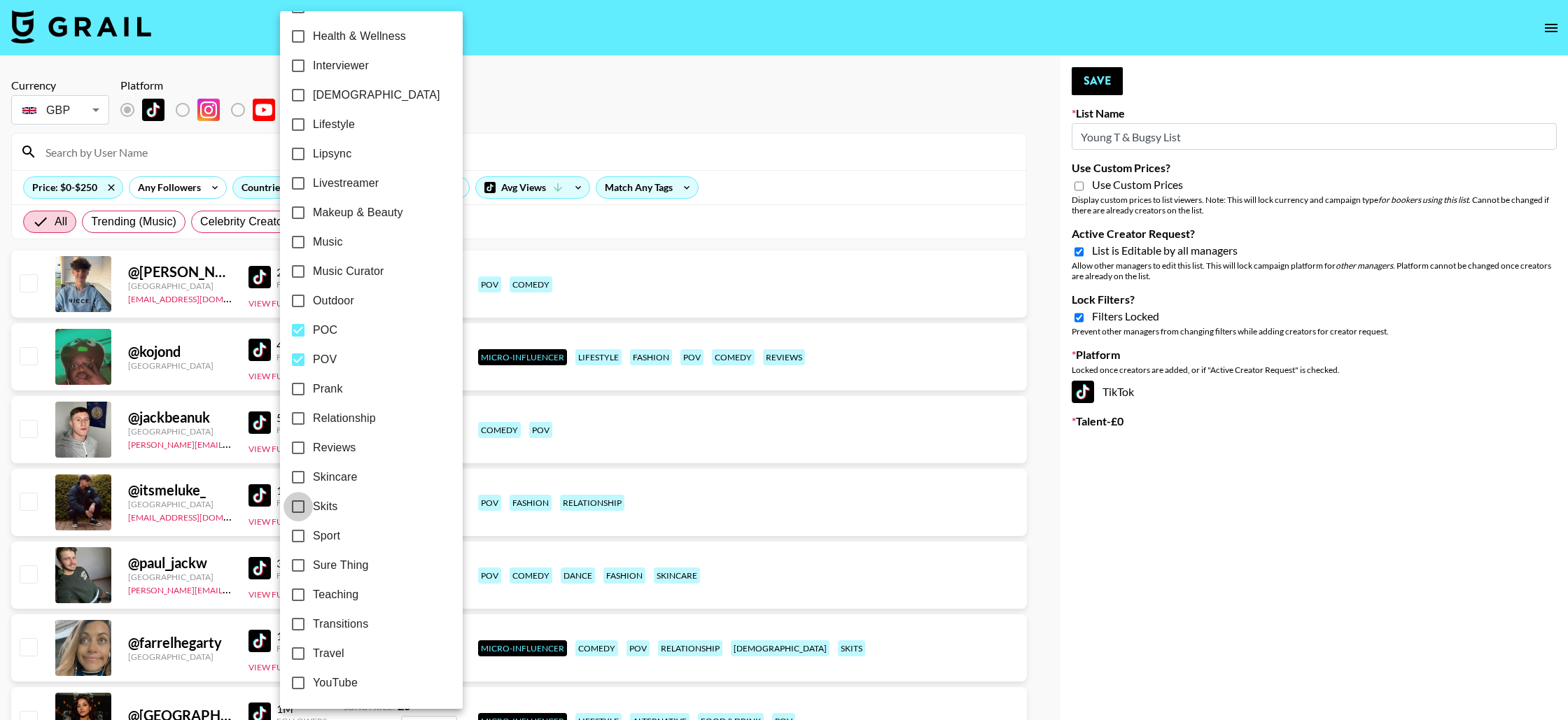
click at [297, 509] on input "Skits" at bounding box center [298, 506] width 29 height 29
checkbox input "true"
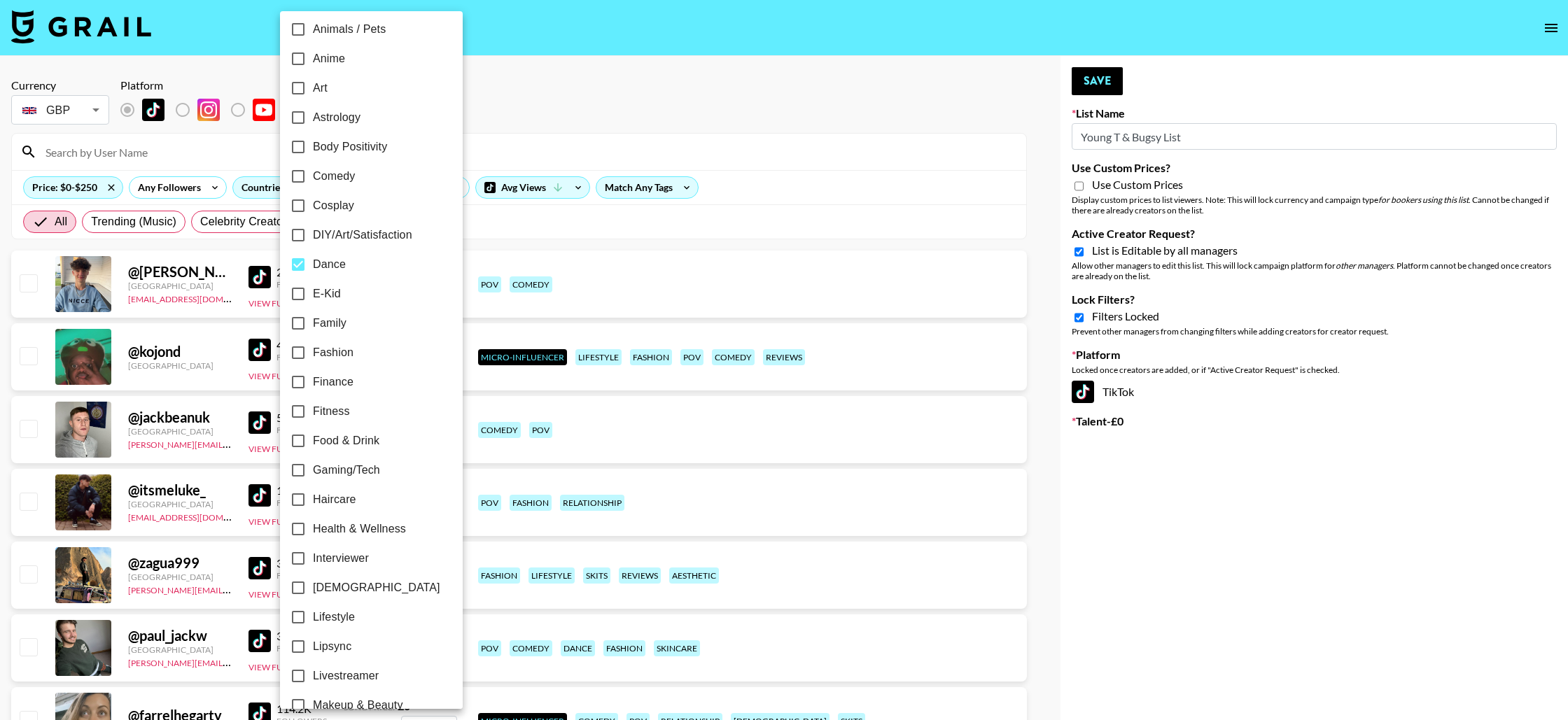
scroll to position [0, 0]
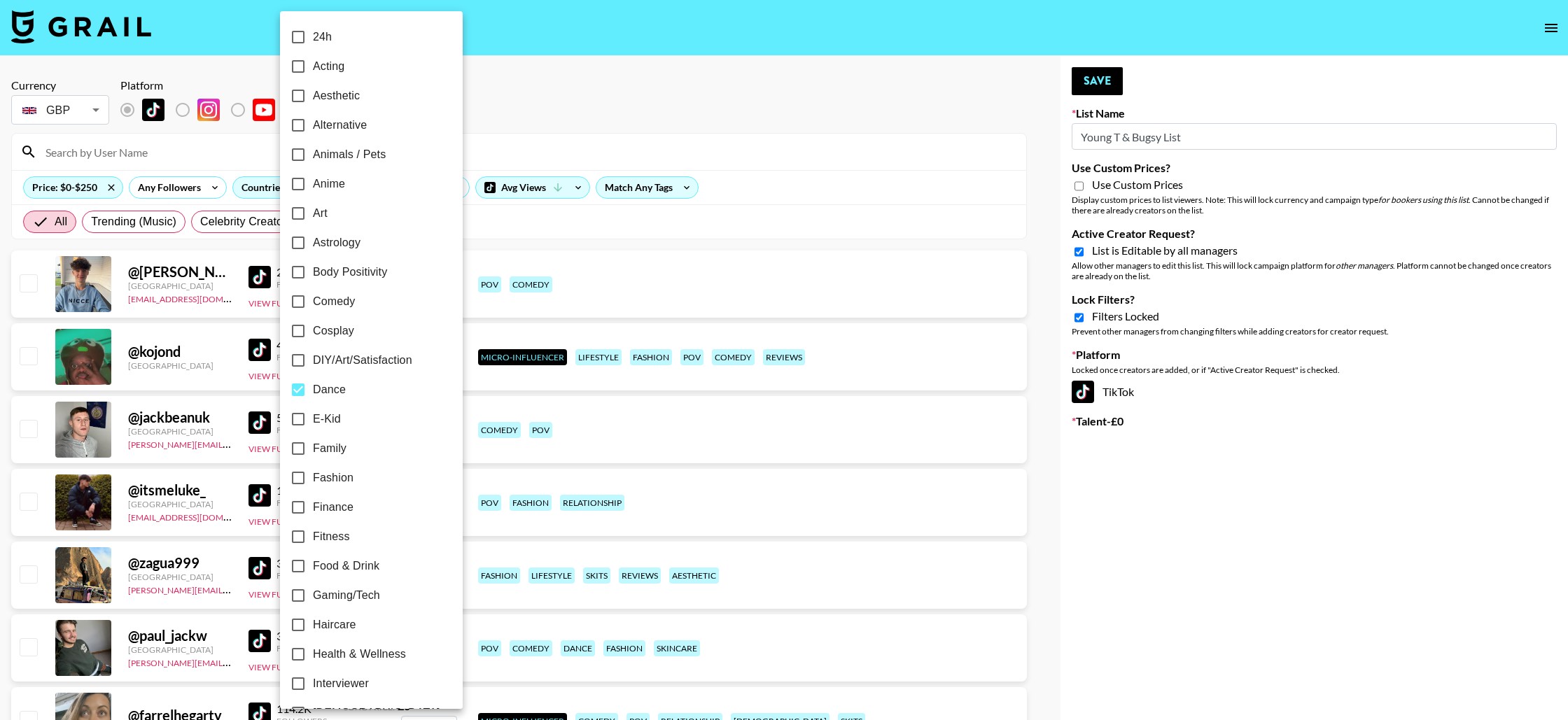
click at [699, 235] on div at bounding box center [784, 360] width 1568 height 720
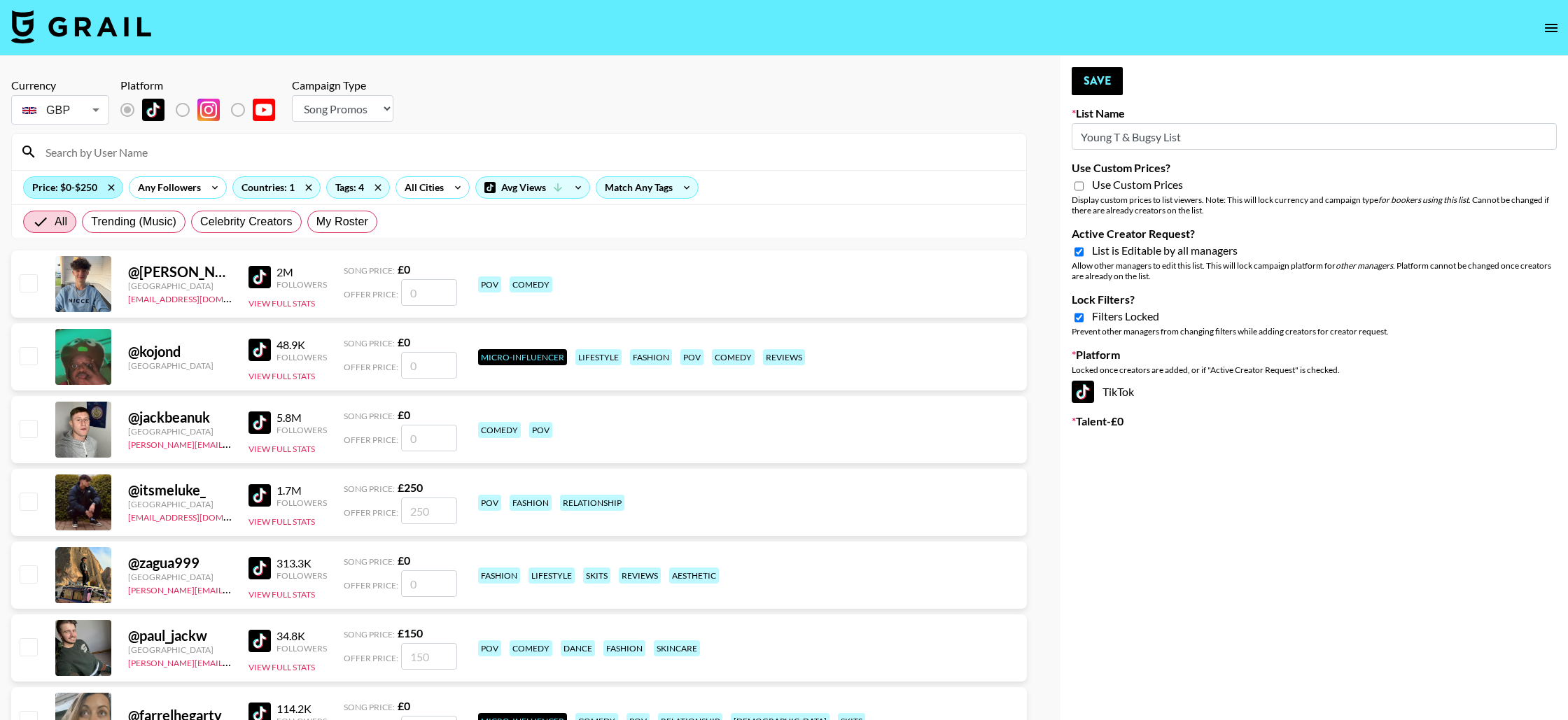
click at [79, 184] on div "Price: $0-$250" at bounding box center [73, 187] width 99 height 21
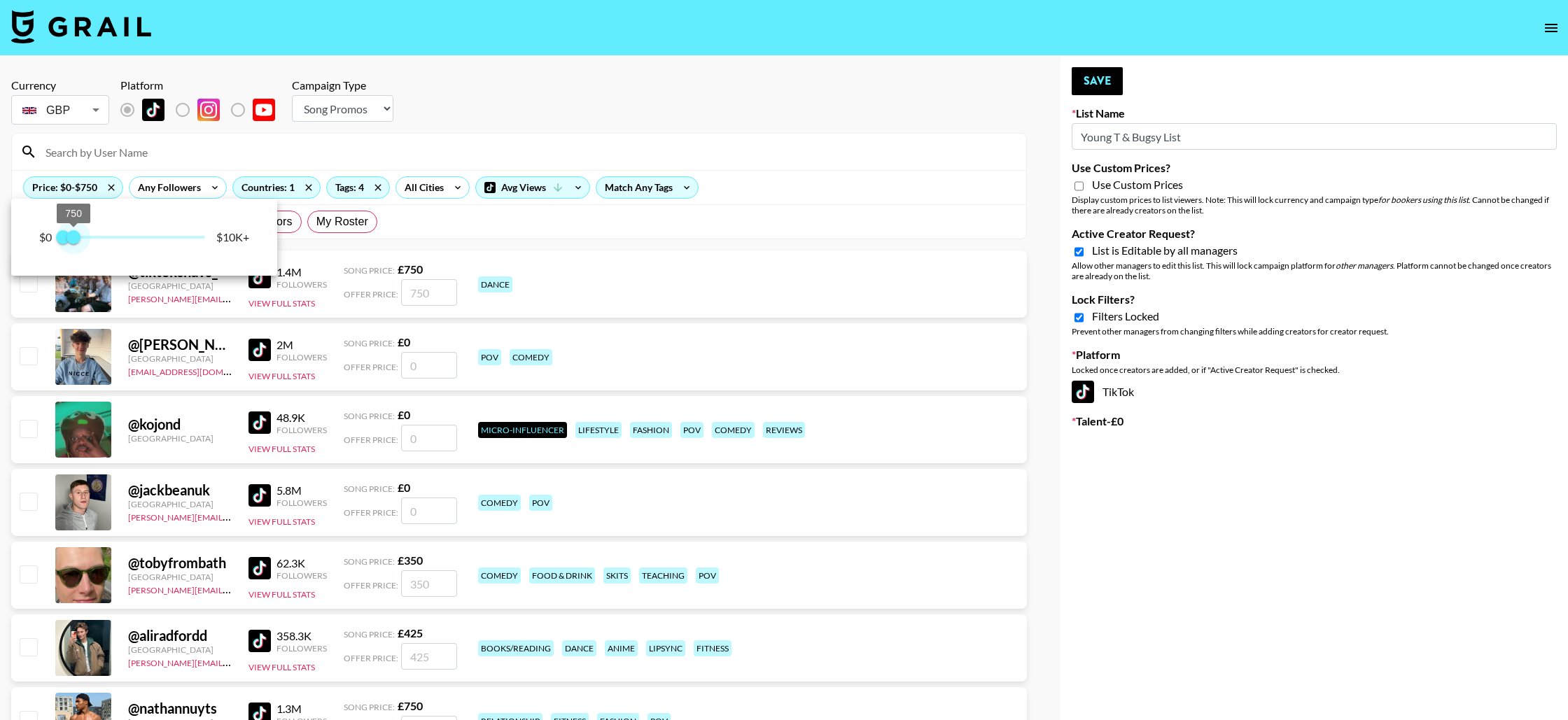
type input "500"
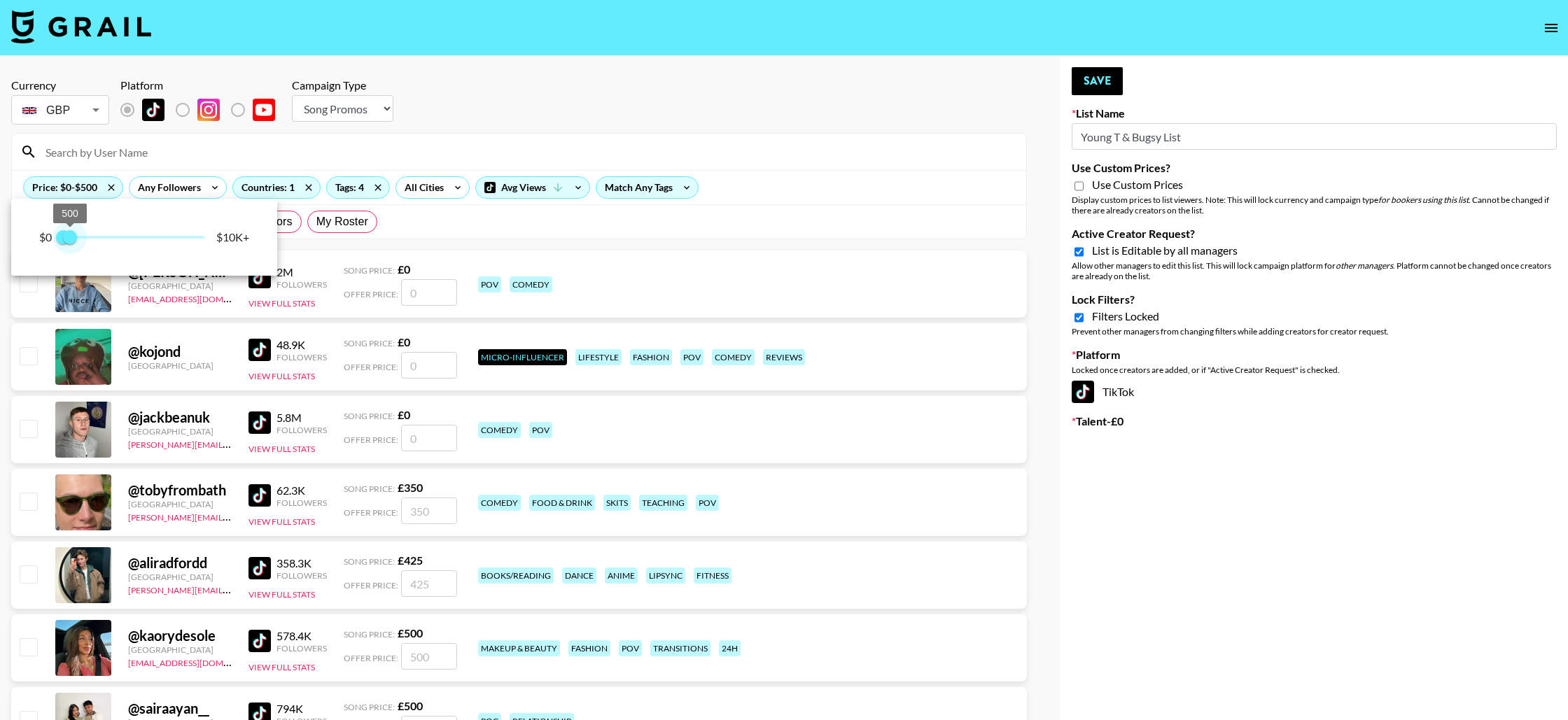
click at [71, 235] on span "500" at bounding box center [70, 237] width 14 height 14
click at [750, 57] on div at bounding box center [784, 360] width 1568 height 720
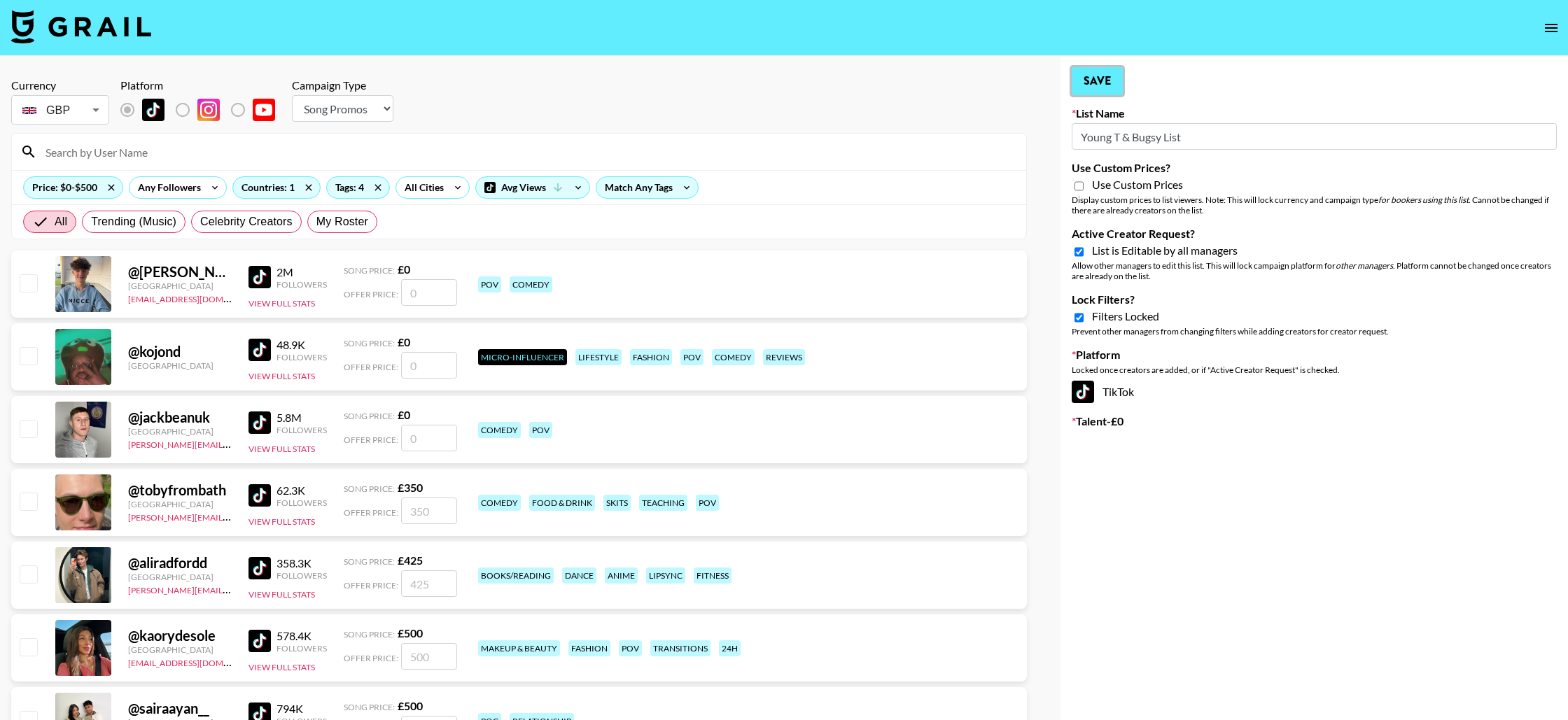
click at [1096, 85] on button "Save" at bounding box center [1097, 81] width 51 height 28
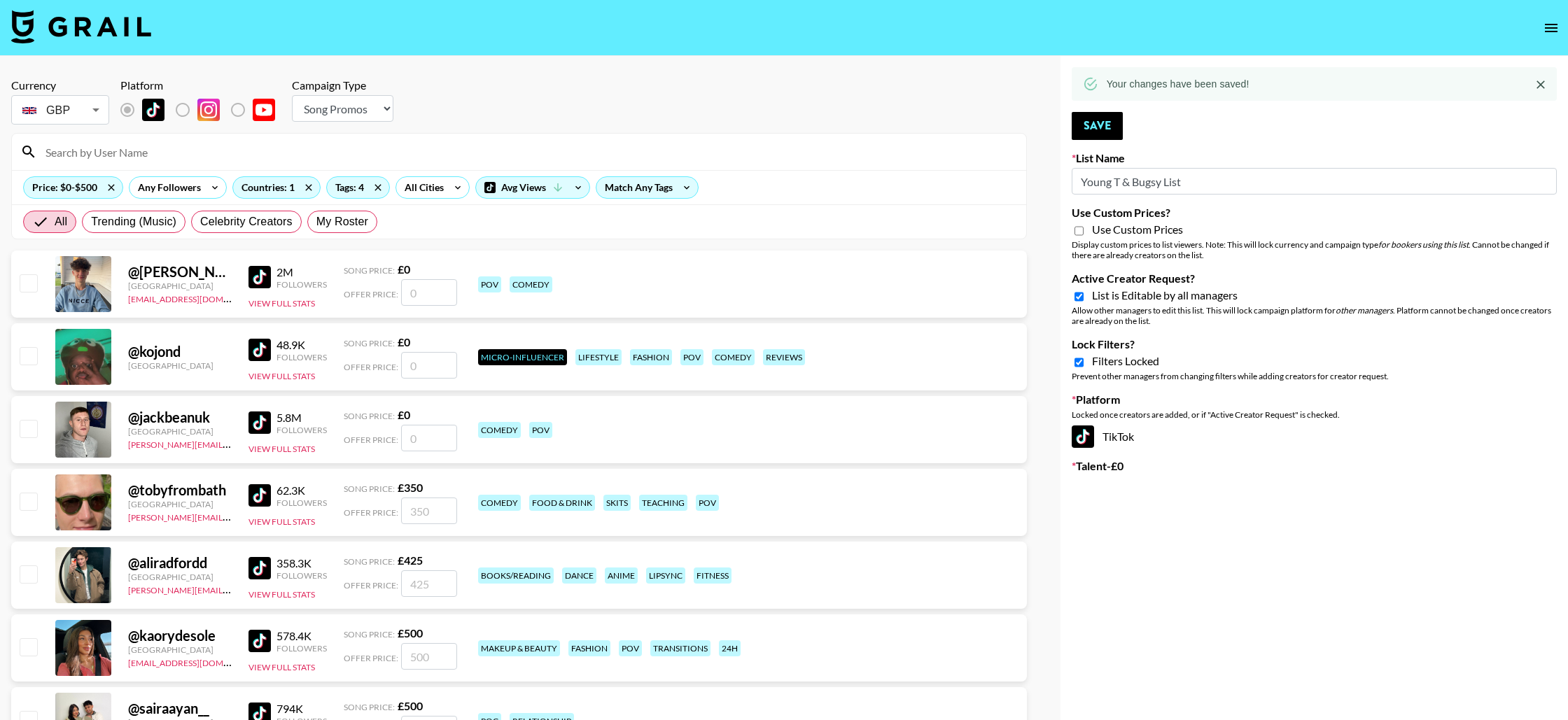
click at [1551, 31] on icon "open drawer" at bounding box center [1552, 28] width 13 height 9
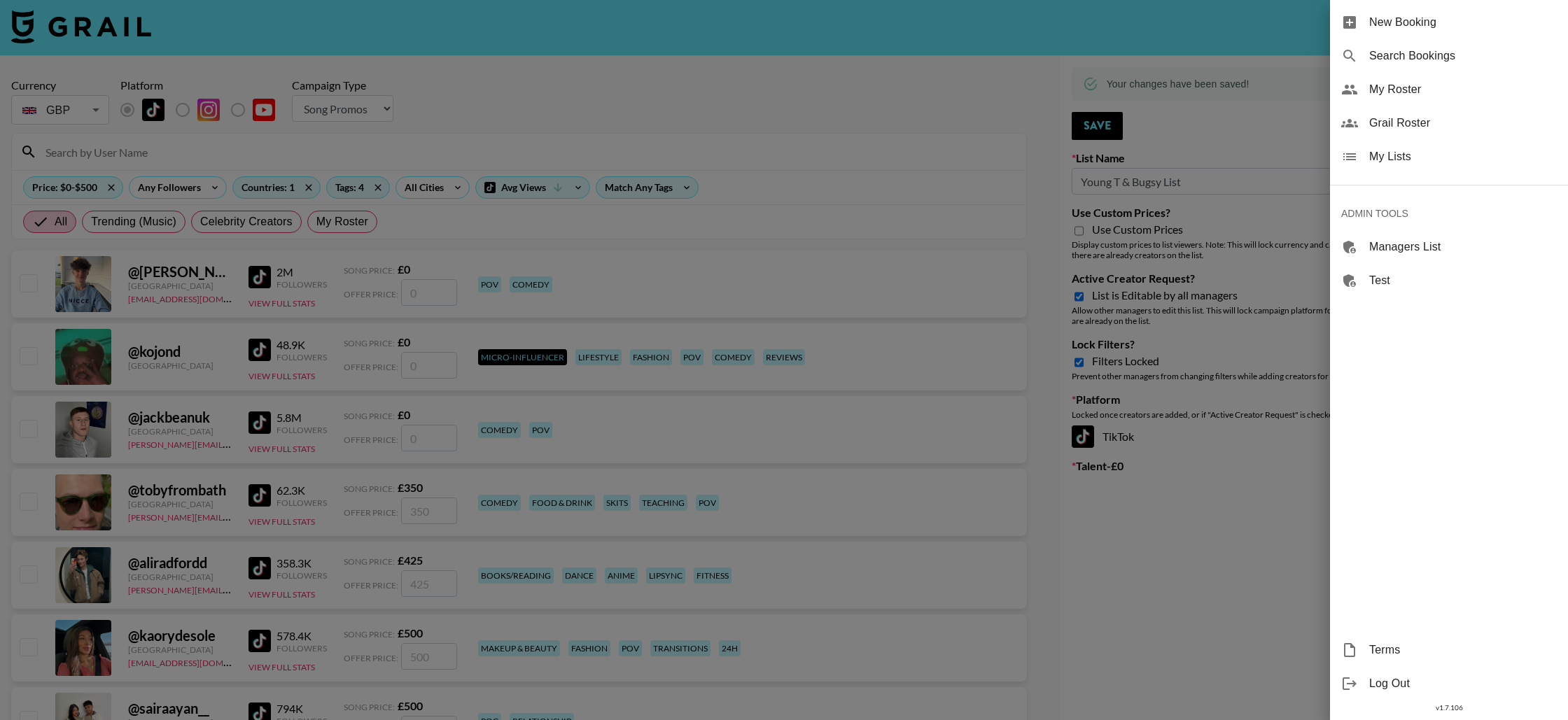
click at [1401, 158] on span "My Lists" at bounding box center [1463, 156] width 187 height 16
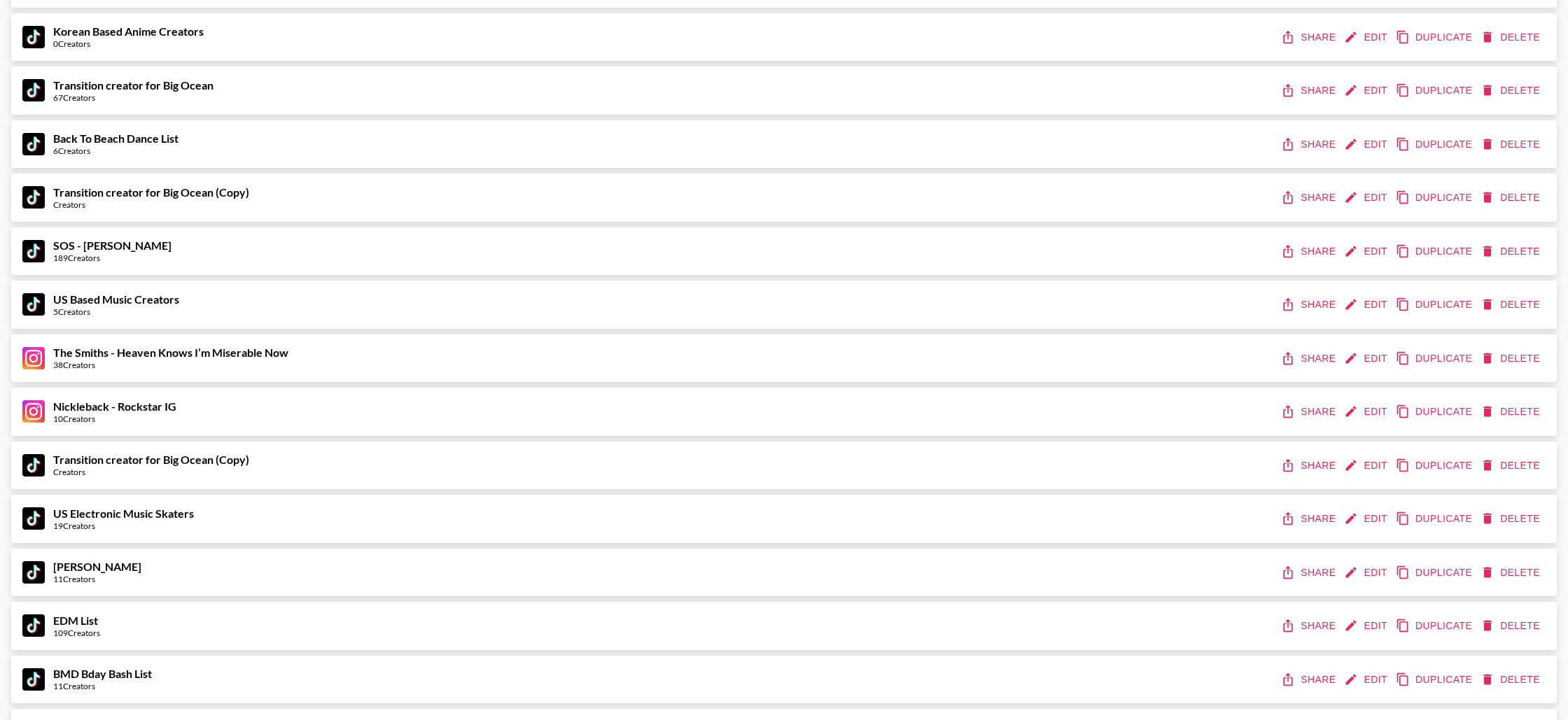
scroll to position [1166, 0]
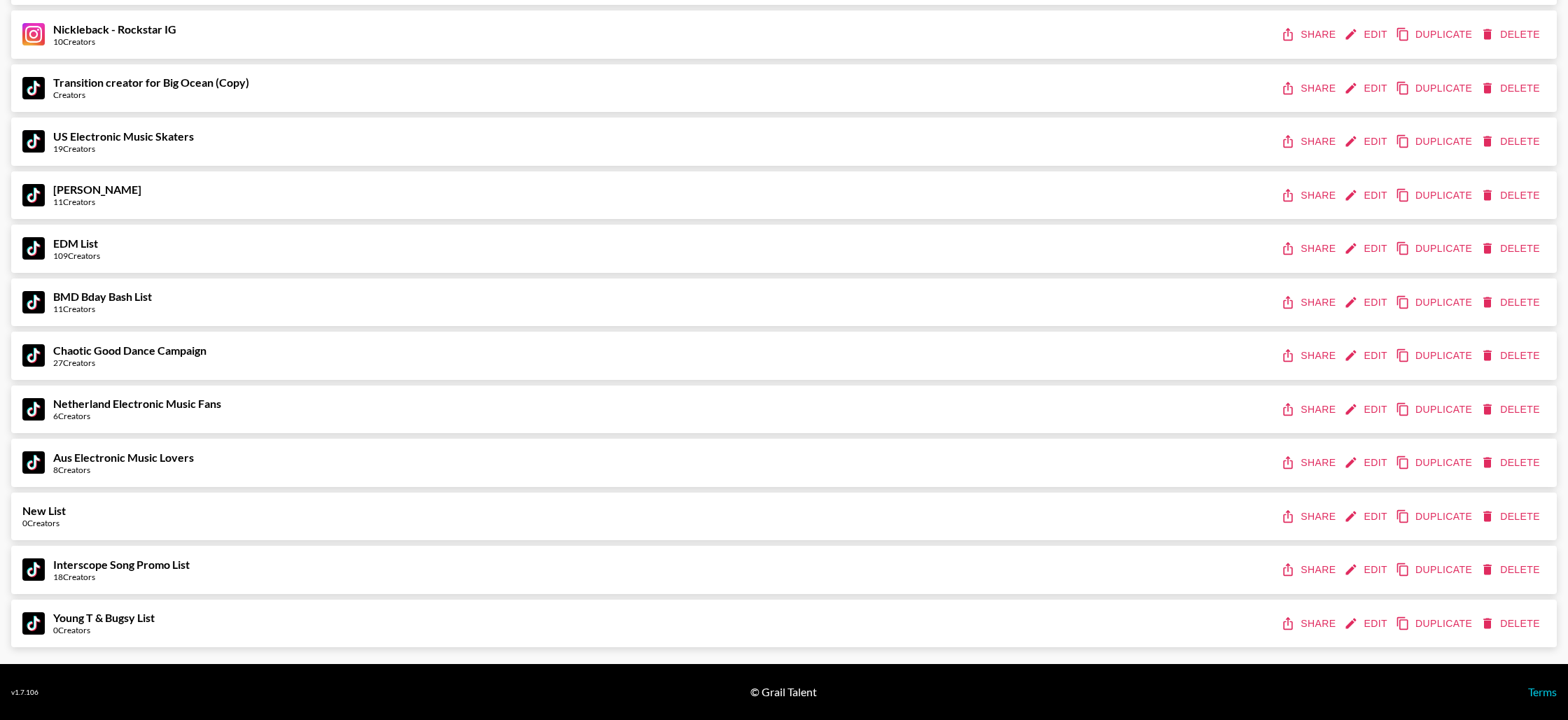
click at [1305, 623] on button "Share" at bounding box center [1310, 623] width 63 height 26
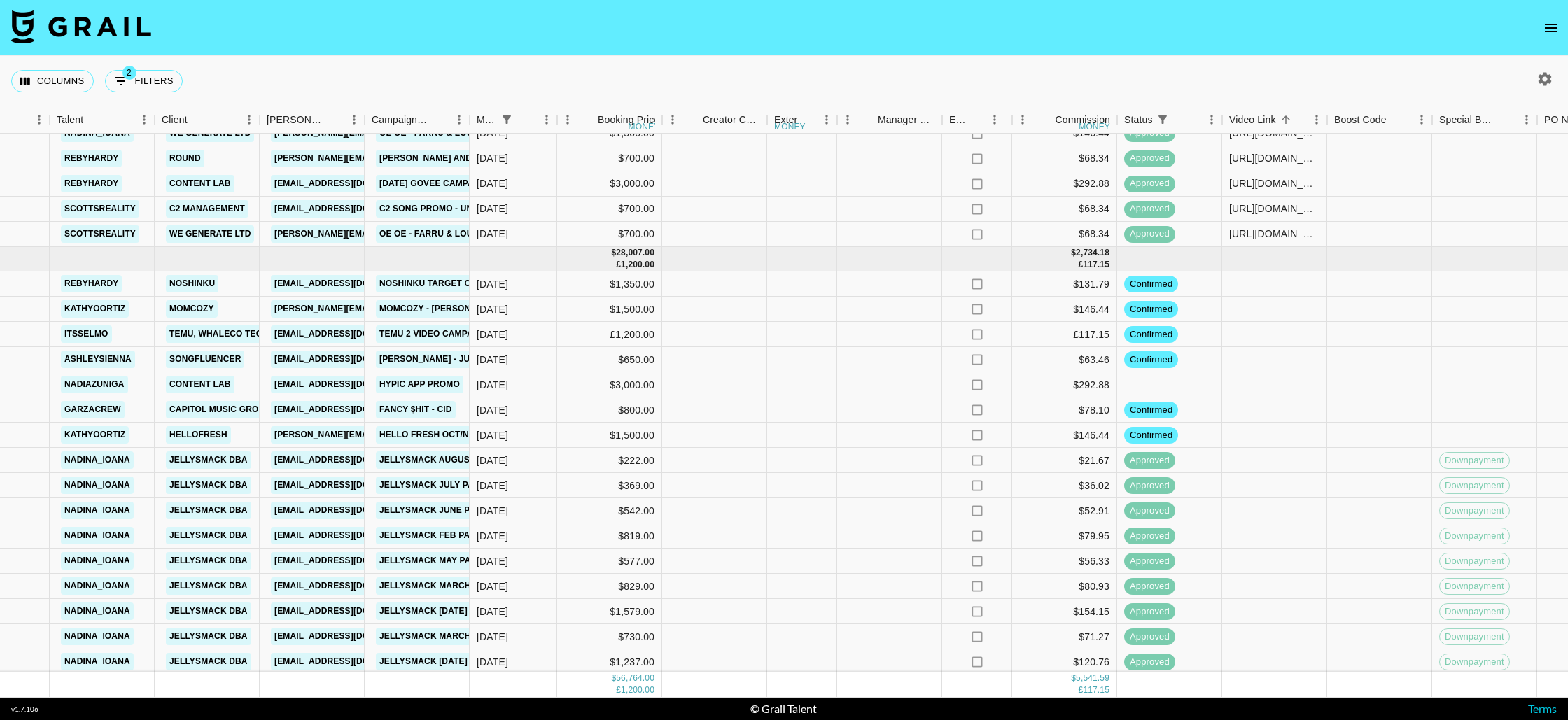
scroll to position [334, 416]
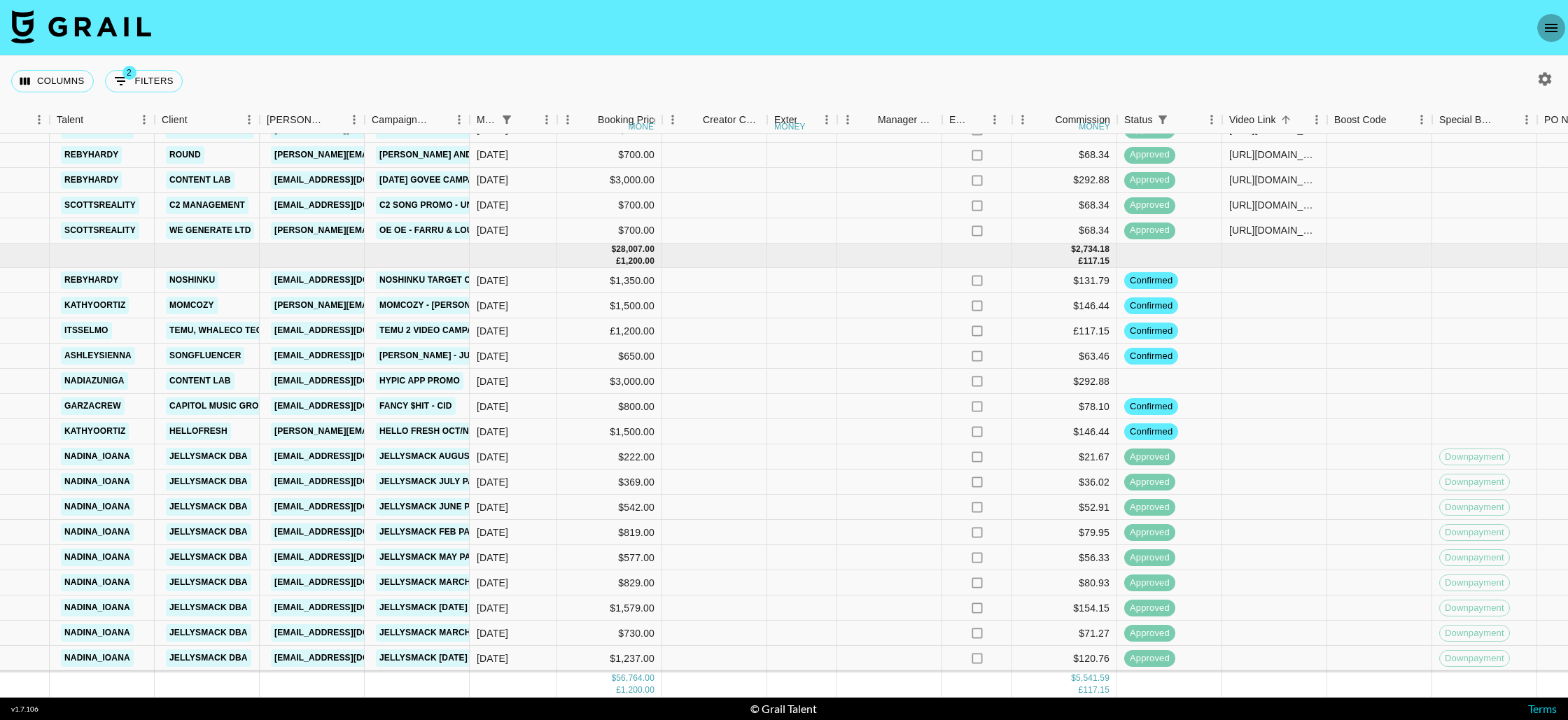
click at [1551, 24] on icon "open drawer" at bounding box center [1552, 28] width 13 height 9
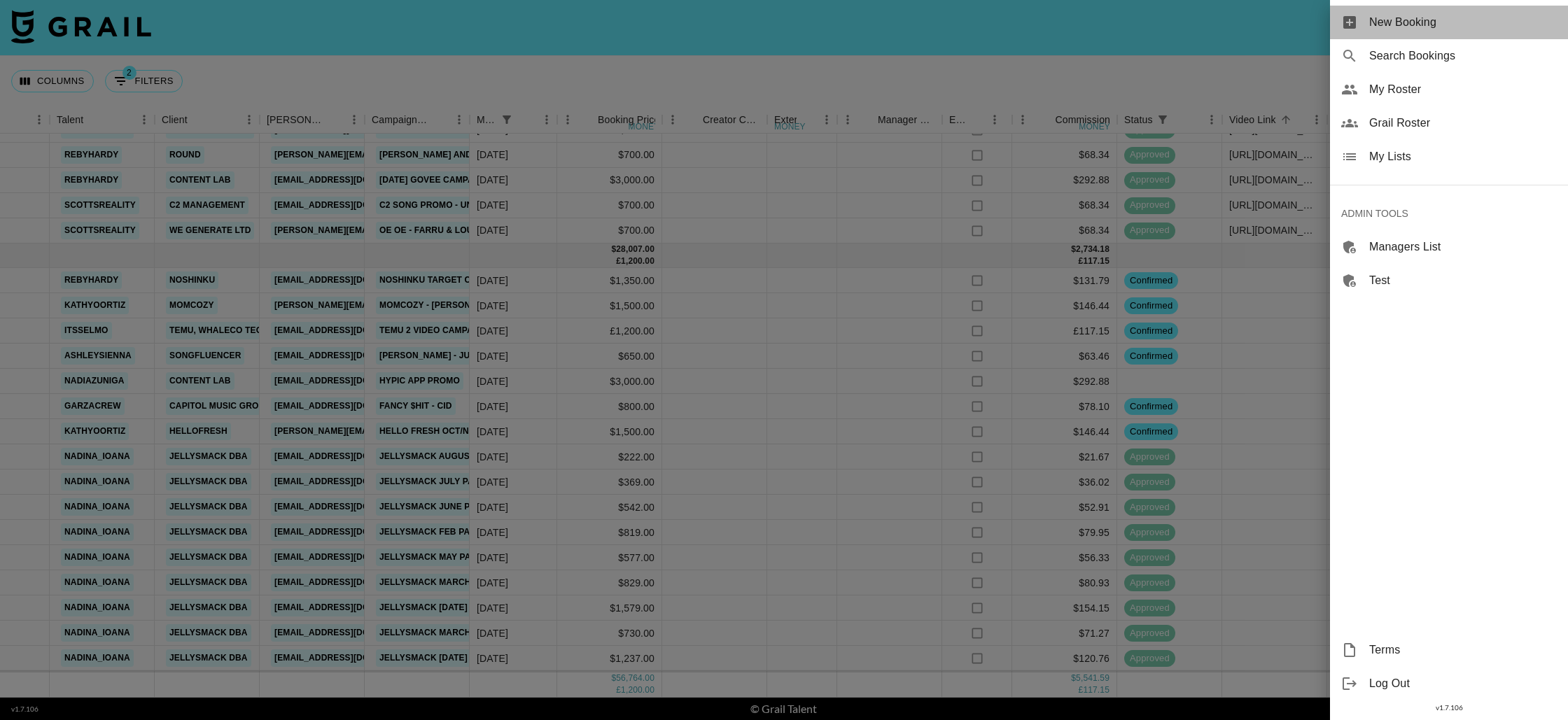
click at [1395, 24] on span "New Booking" at bounding box center [1463, 22] width 187 height 16
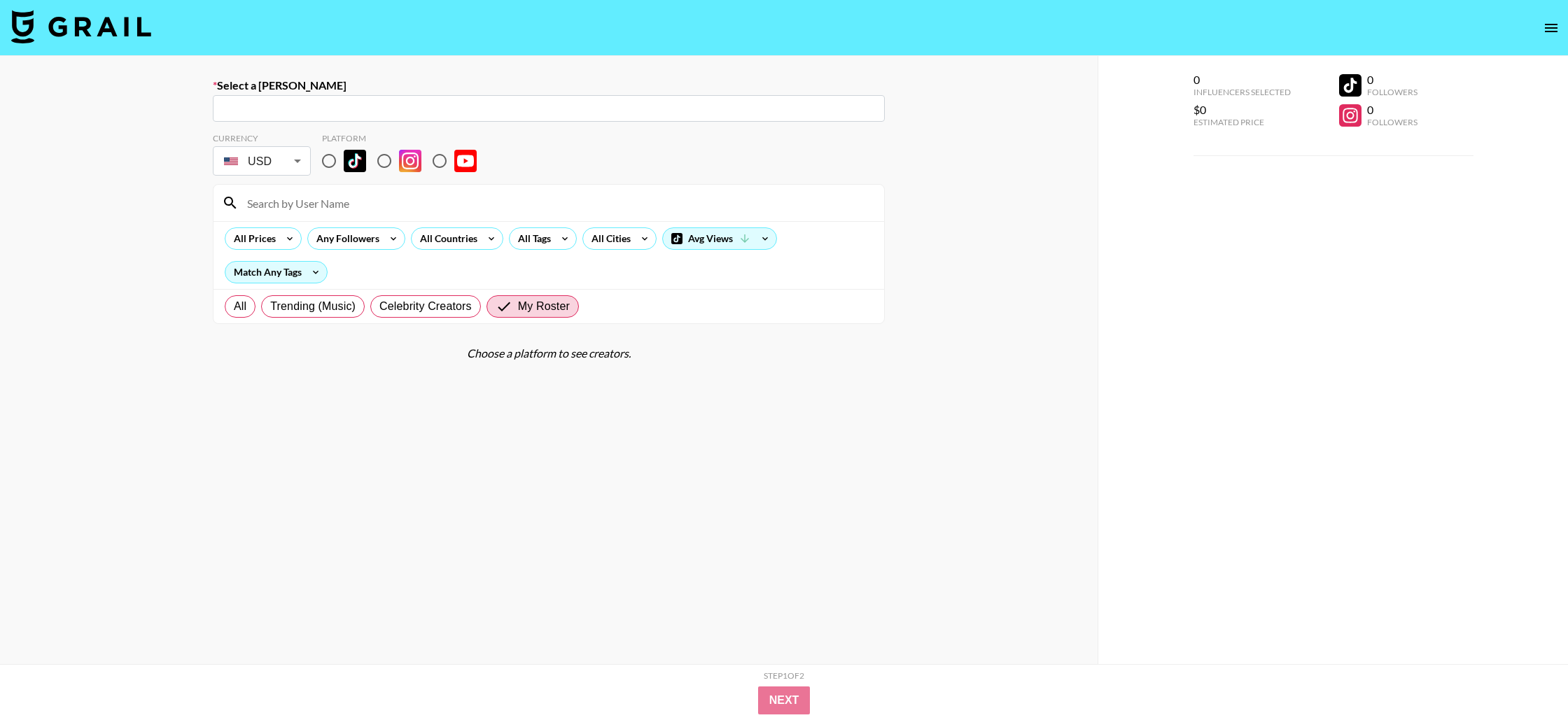
click at [413, 107] on input "text" at bounding box center [549, 109] width 655 height 16
paste input "vicki@lamington.co"
click at [559, 136] on li "Add New Booker "vicki@lamington.co"" at bounding box center [549, 138] width 672 height 22
type input "Add New Booker "vicki@lamington.co""
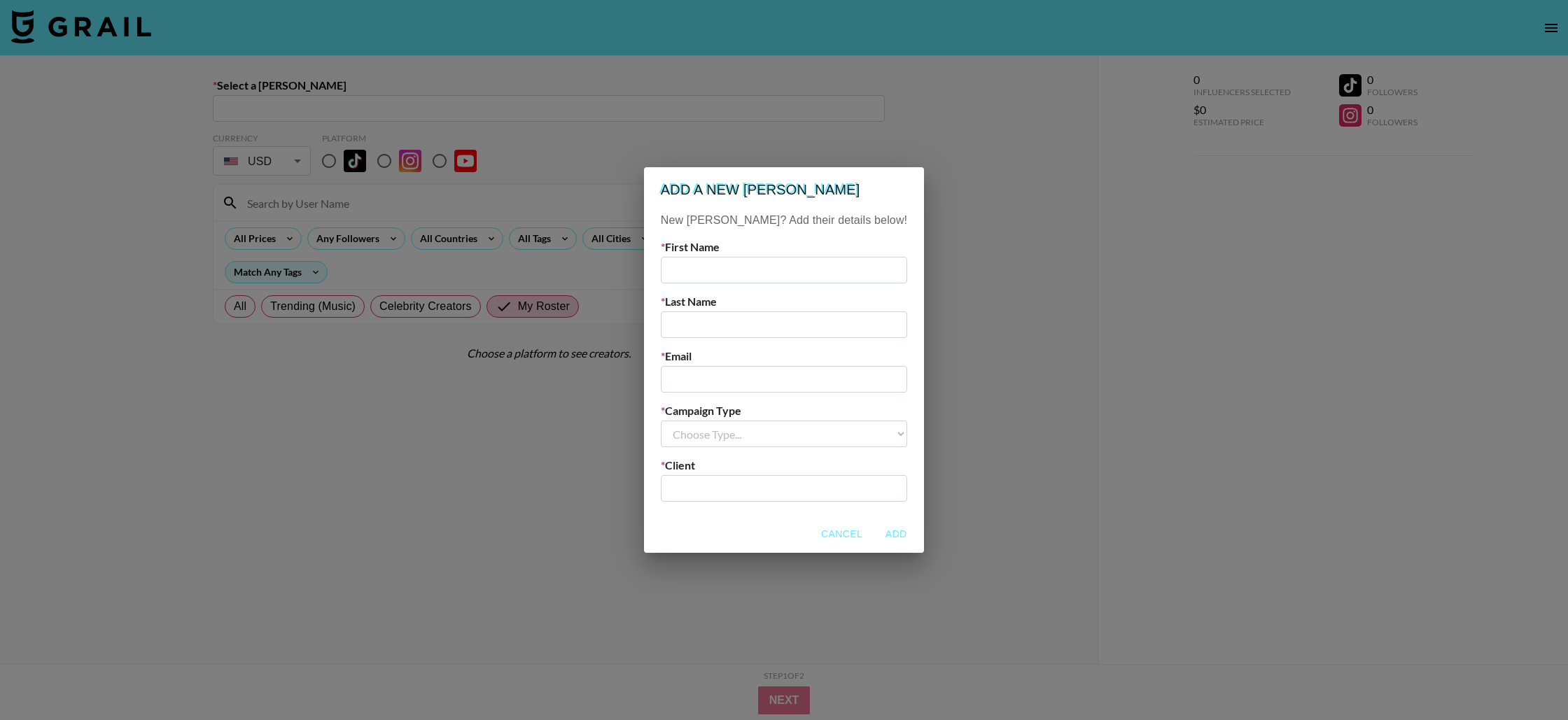
click at [728, 264] on input "text" at bounding box center [784, 270] width 246 height 26
type input "C"
click at [766, 368] on input "email" at bounding box center [784, 379] width 246 height 26
paste input "[PERSON_NAME][EMAIL_ADDRESS][DOMAIN_NAME]"
type input "[PERSON_NAME][EMAIL_ADDRESS][DOMAIN_NAME]"
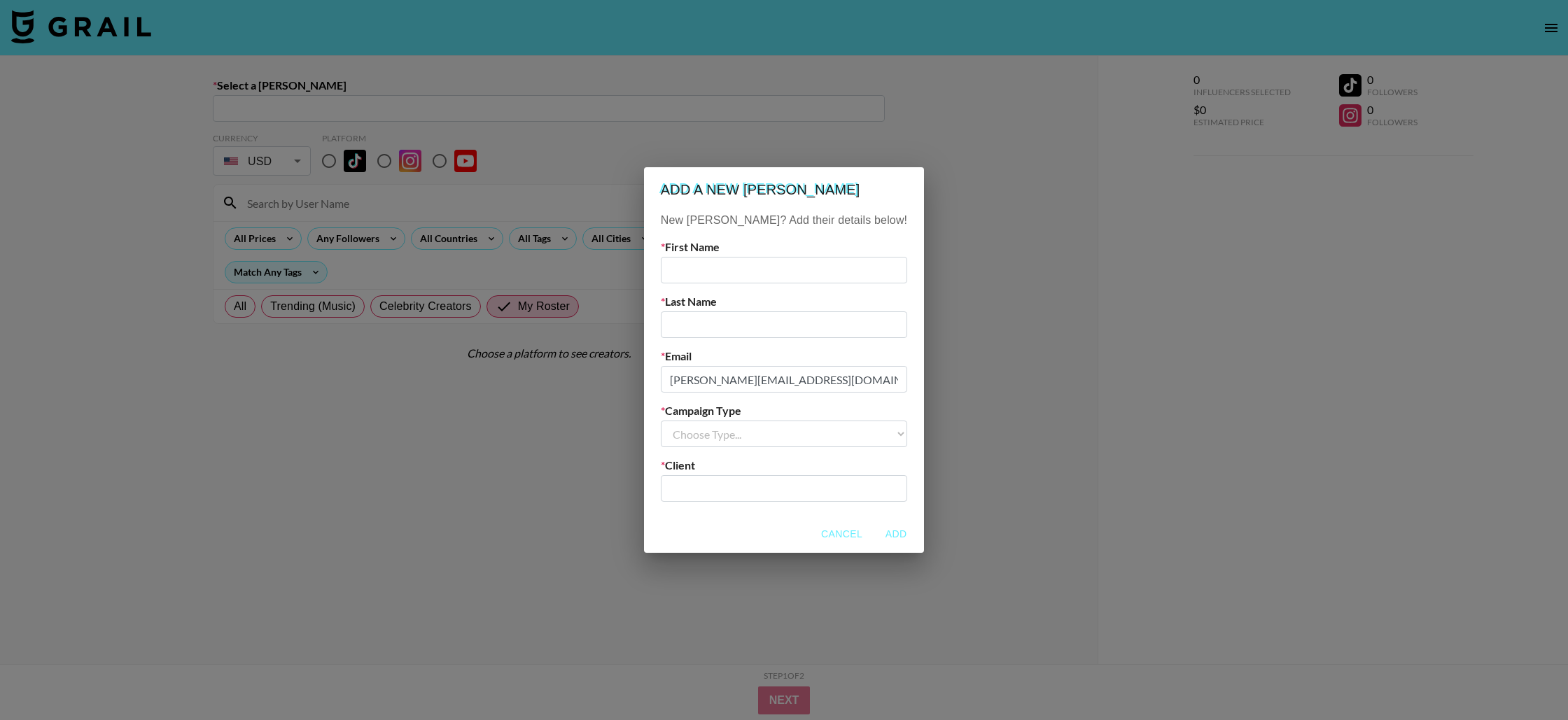
click at [710, 266] on input "text" at bounding box center [784, 270] width 246 height 26
type input "Vicki"
click at [717, 320] on input "text" at bounding box center [784, 325] width 246 height 26
type input "Morton"
click at [762, 423] on select "Choose Type... Song Promos Brand Promos" at bounding box center [784, 433] width 246 height 26
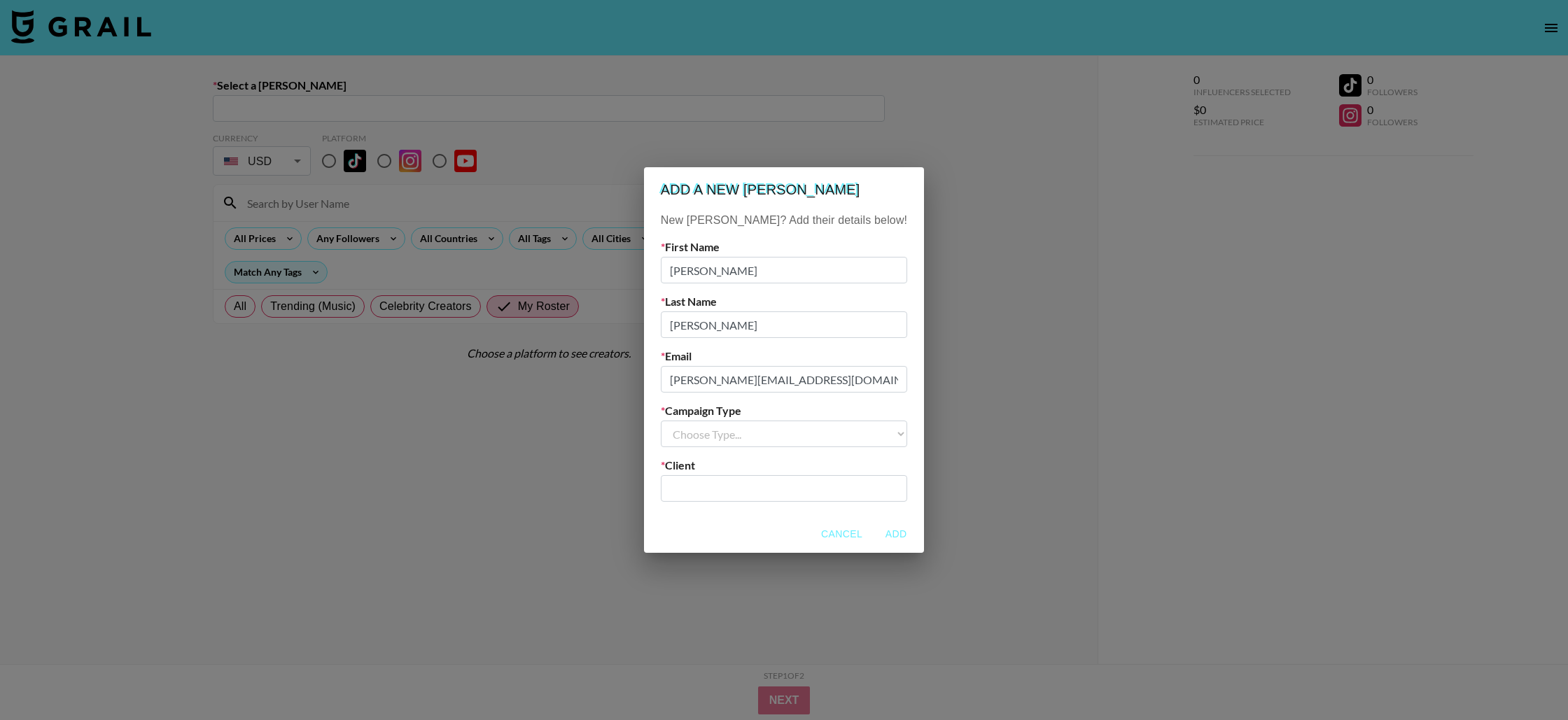
select select "Brand"
click at [689, 420] on select "Choose Type... Song Promos Brand Promos" at bounding box center [784, 433] width 246 height 26
click at [711, 489] on input "text" at bounding box center [784, 488] width 230 height 16
click at [825, 519] on li "Add New Client: "Lamington"" at bounding box center [784, 519] width 189 height 22
type input "Lamington"
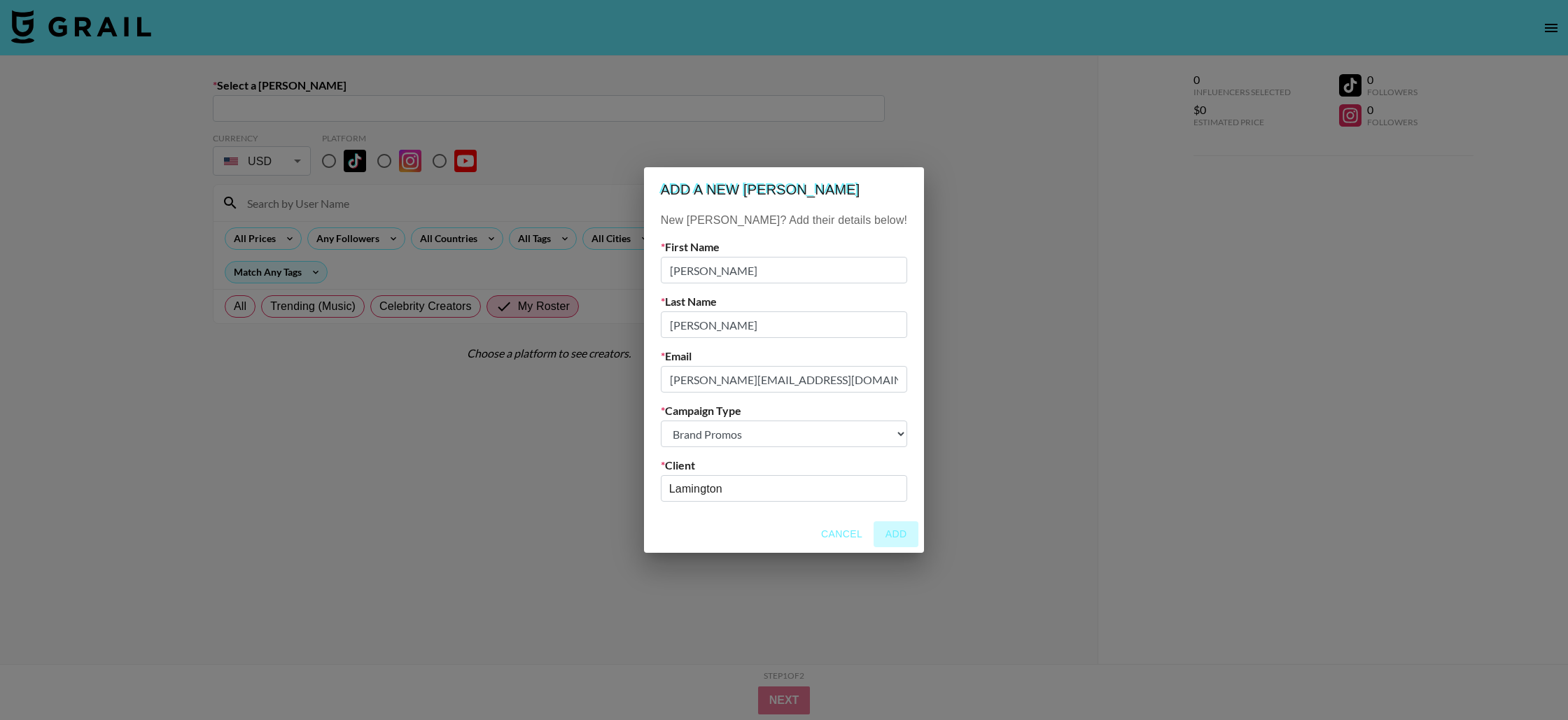
click at [873, 535] on button "Add" at bounding box center [896, 534] width 45 height 26
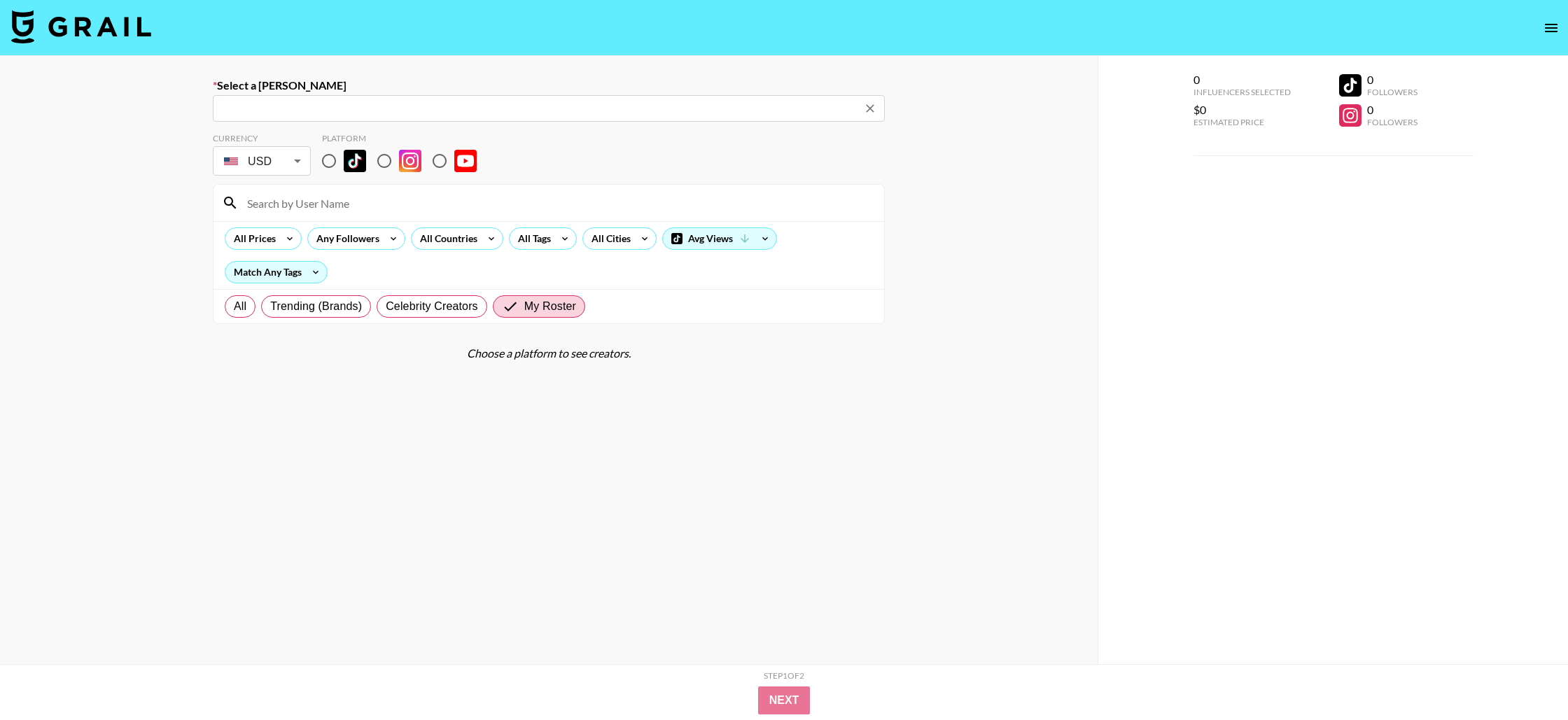
type input "vicki@lamington.co: Vicki Morton -- Lamington -- shF7OZ405FhseMpCWHtQF4CSW8c2"
click at [325, 167] on input "radio" at bounding box center [328, 161] width 29 height 29
radio input "true"
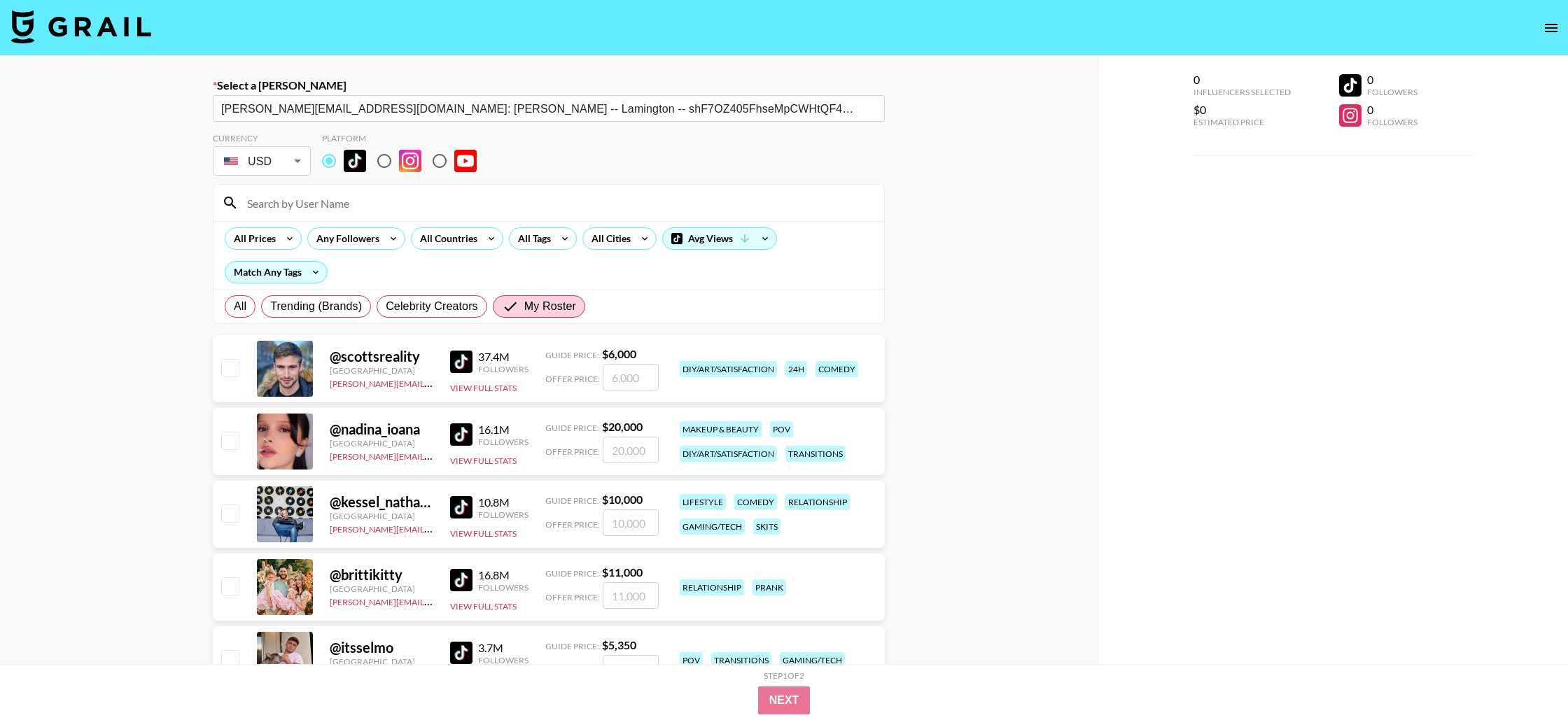
click at [287, 202] on input at bounding box center [557, 202] width 637 height 22
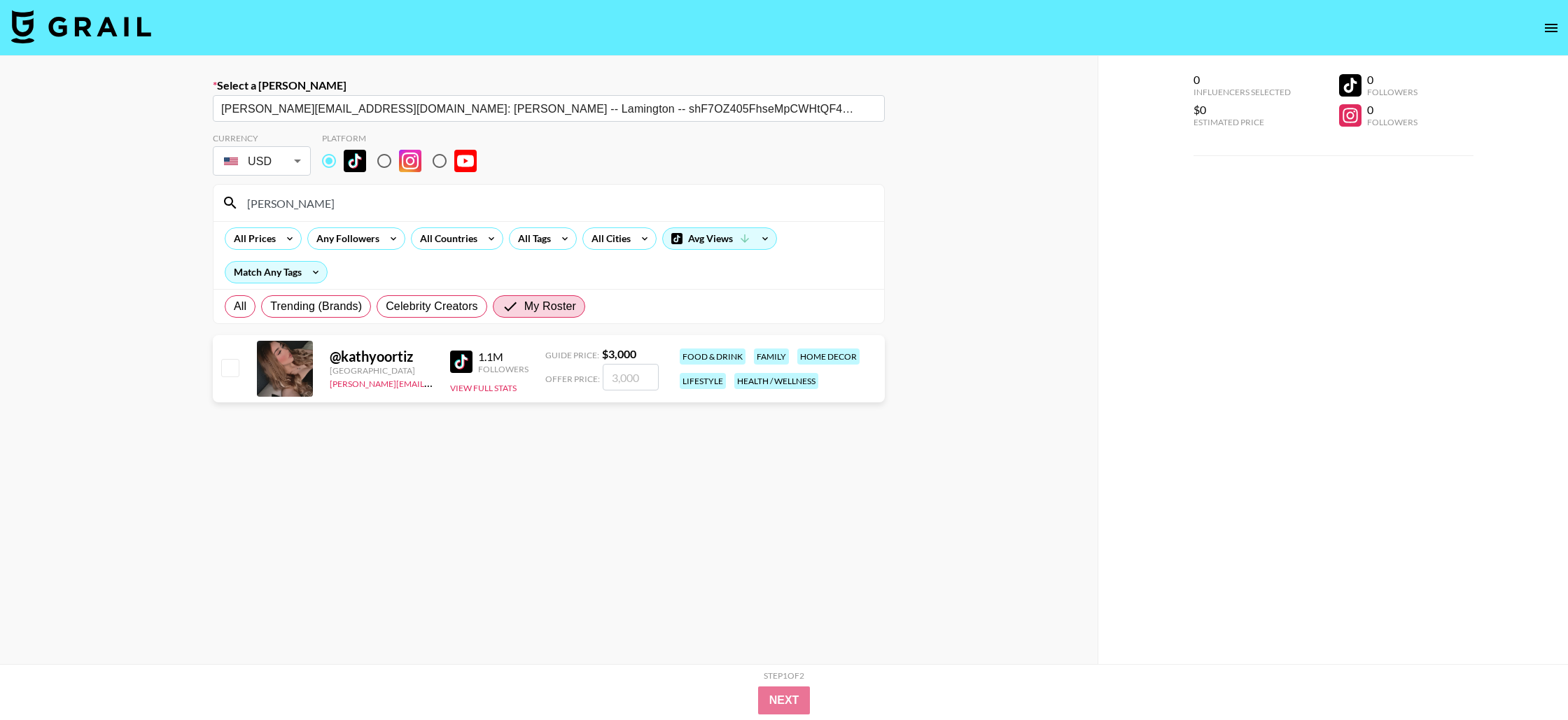
type input "kathy"
click at [233, 369] on input "checkbox" at bounding box center [229, 367] width 16 height 16
checkbox input "true"
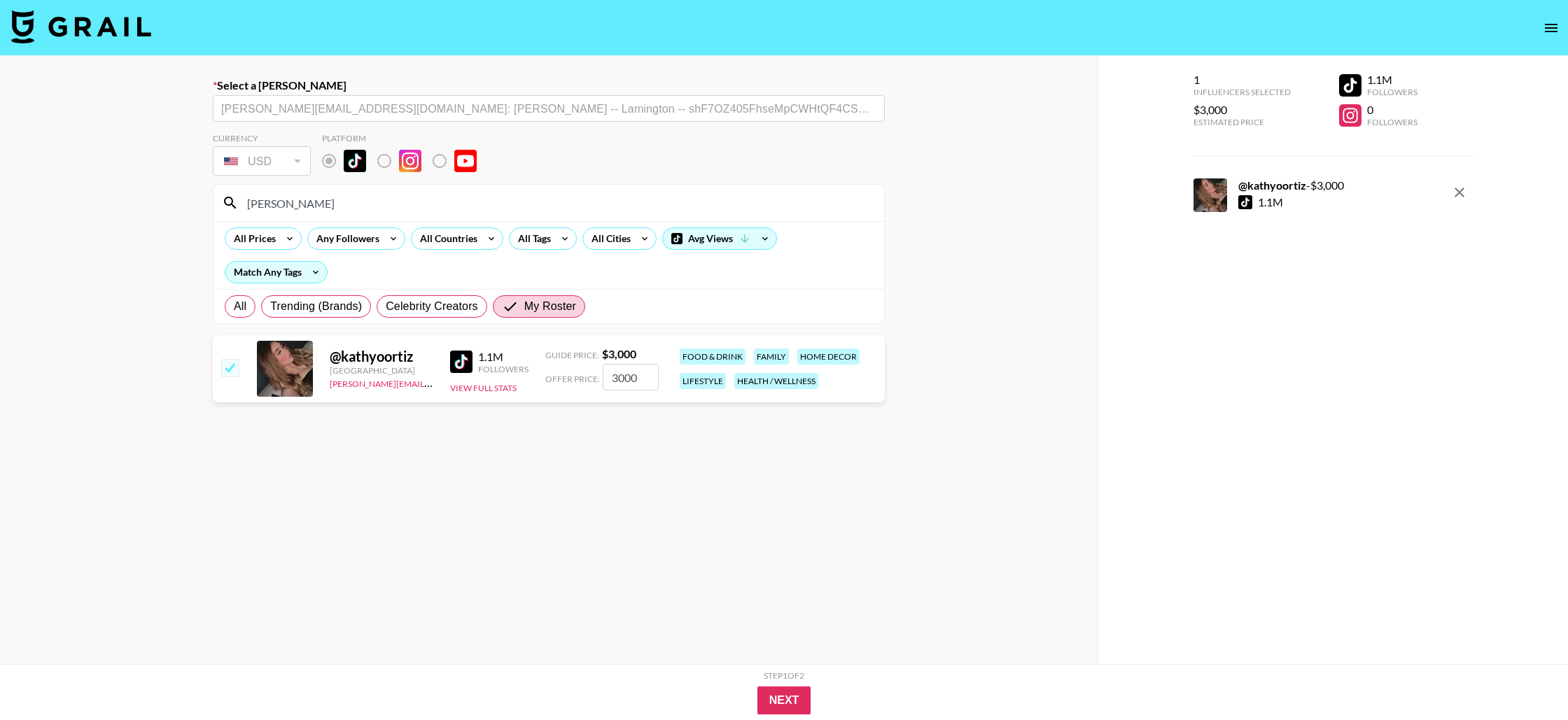
click at [621, 378] on input "3000" at bounding box center [631, 377] width 56 height 26
type input "2500"
click at [784, 698] on button "Next" at bounding box center [784, 700] width 54 height 28
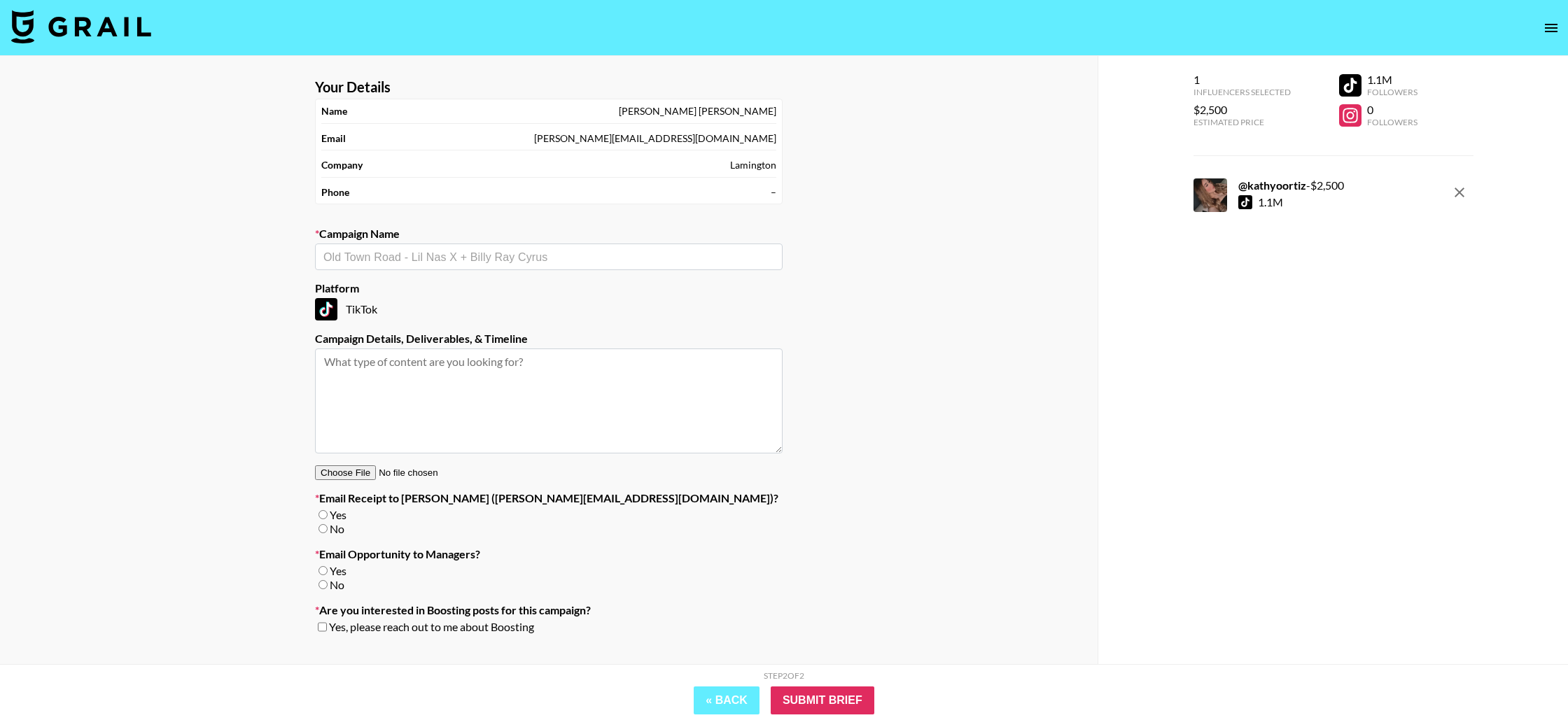
click at [509, 262] on input "text" at bounding box center [549, 257] width 451 height 16
click at [412, 285] on li "Add New Campaign: "Pillsbury Baking Promo"" at bounding box center [549, 287] width 468 height 22
type input "Pillsbury Baking Promo"
click at [323, 526] on input "No" at bounding box center [323, 528] width 9 height 9
radio input "true"
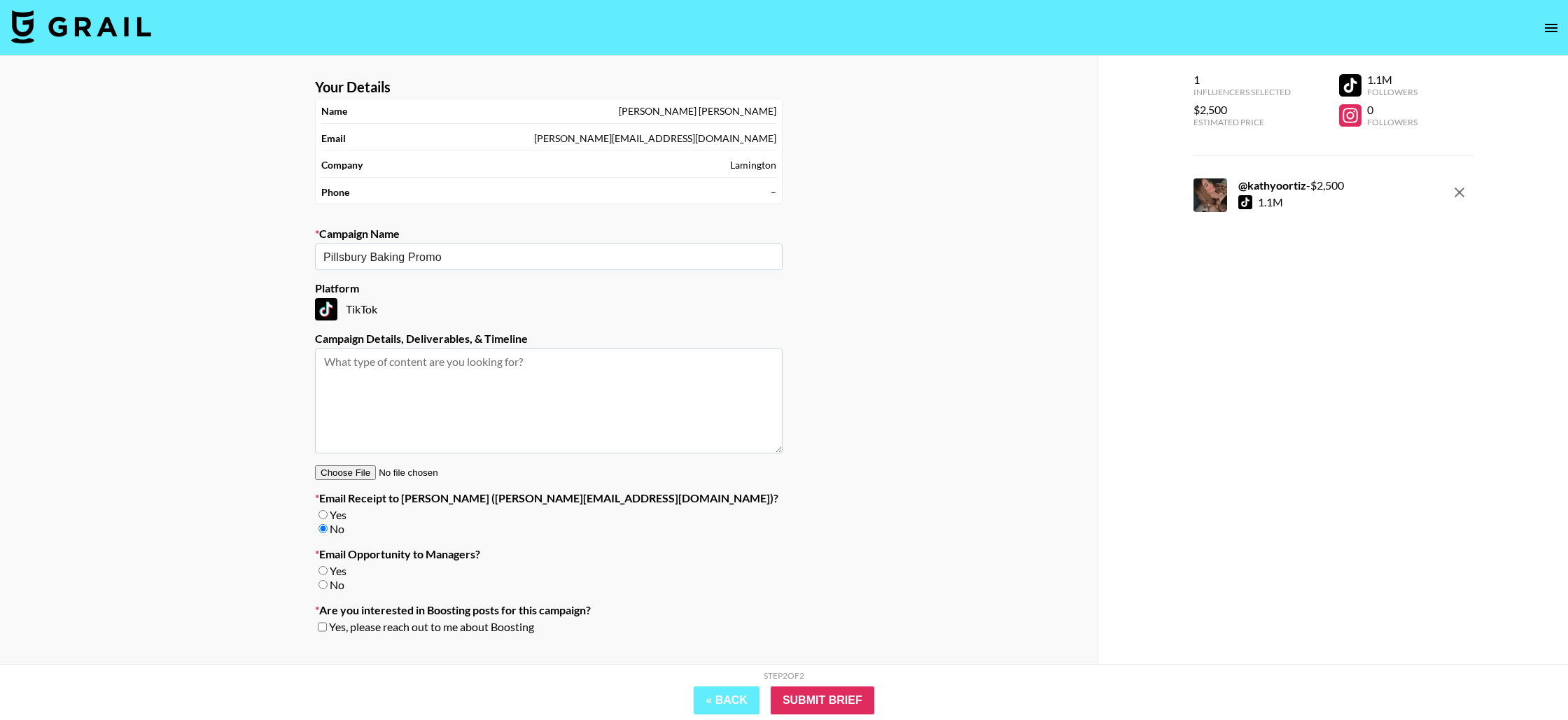
click at [325, 583] on input "No" at bounding box center [323, 584] width 9 height 9
radio input "true"
click at [801, 700] on input "Submit Brief" at bounding box center [823, 700] width 104 height 28
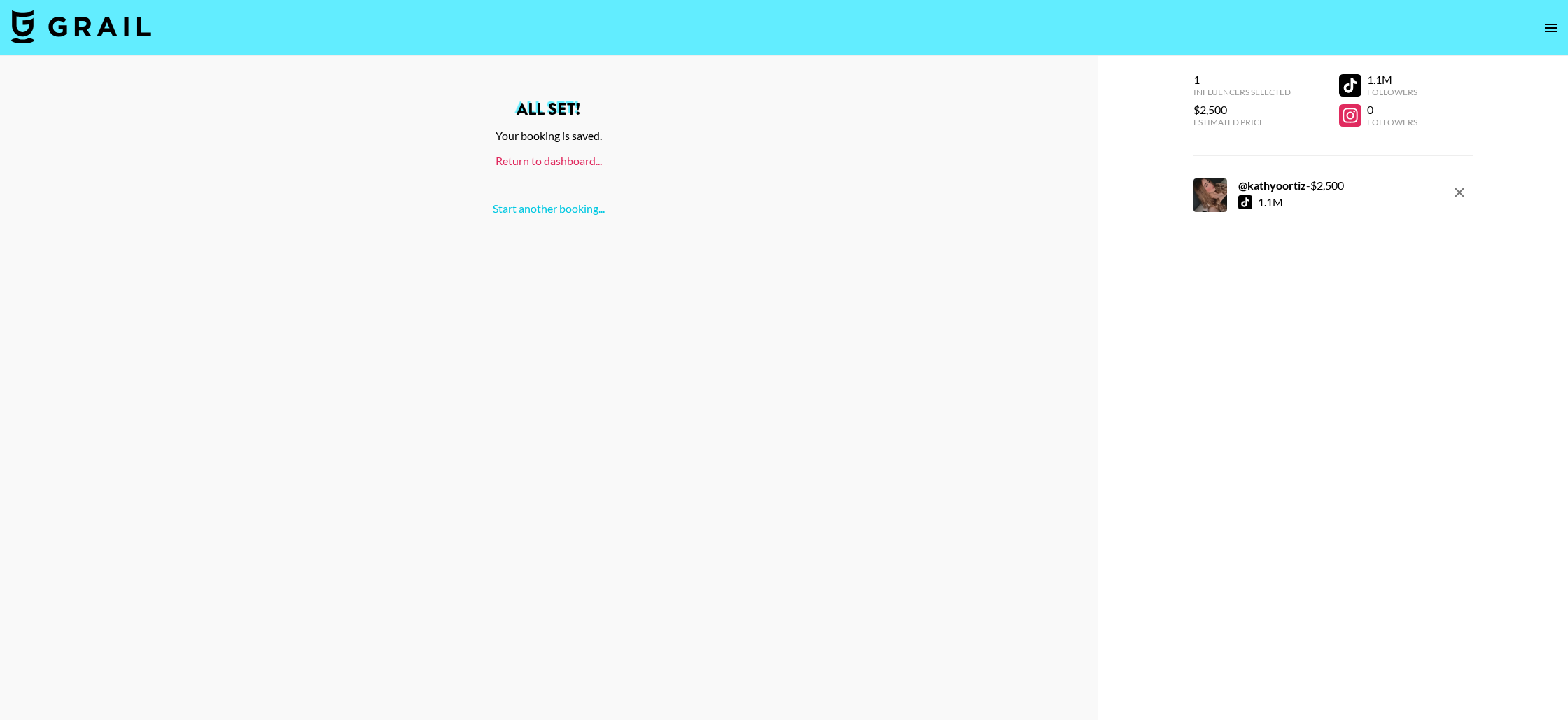
click at [568, 159] on link "Return to dashboard..." at bounding box center [549, 160] width 107 height 14
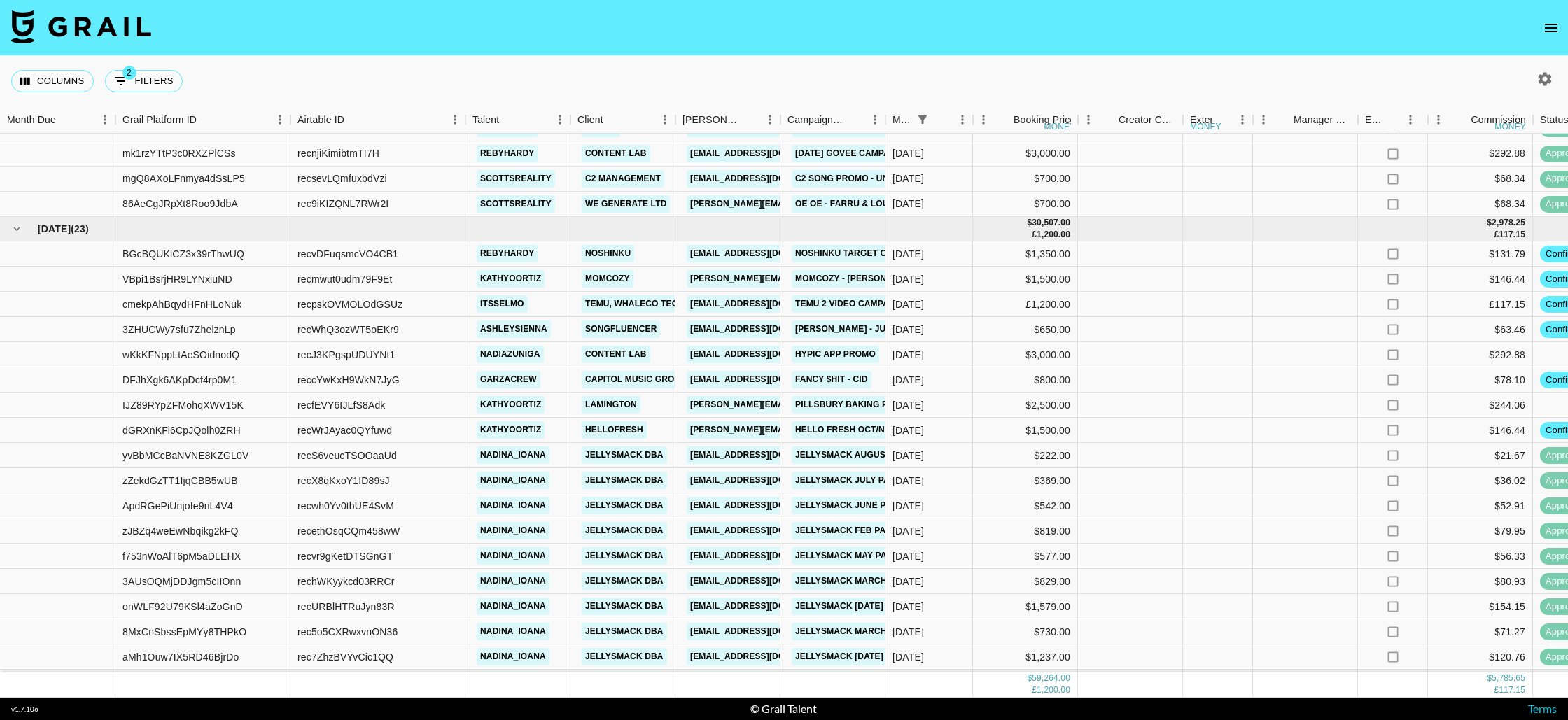
scroll to position [358, 0]
click at [1557, 29] on icon "open drawer" at bounding box center [1551, 27] width 16 height 16
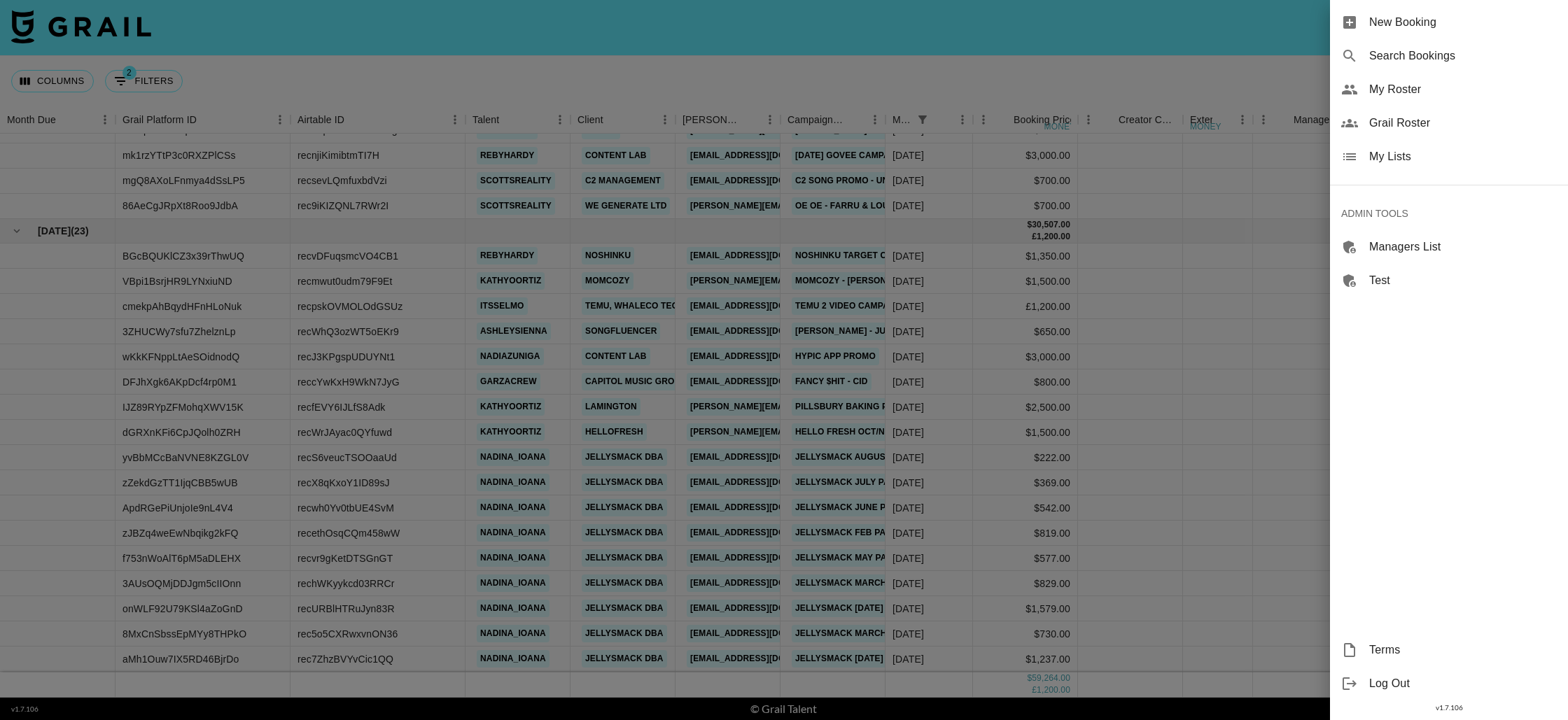
click at [1374, 122] on span "Grail Roster" at bounding box center [1463, 123] width 187 height 16
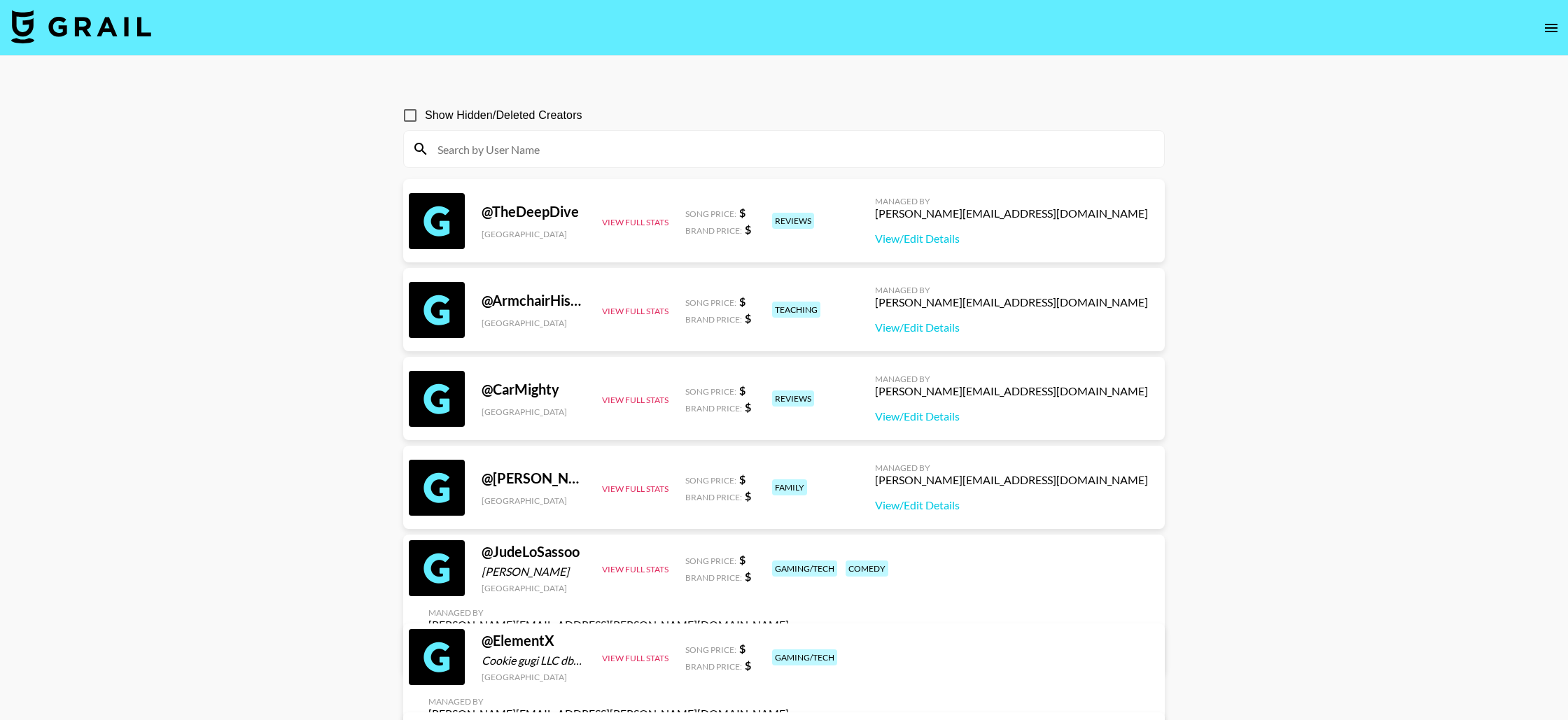
click at [527, 152] on input at bounding box center [793, 149] width 727 height 22
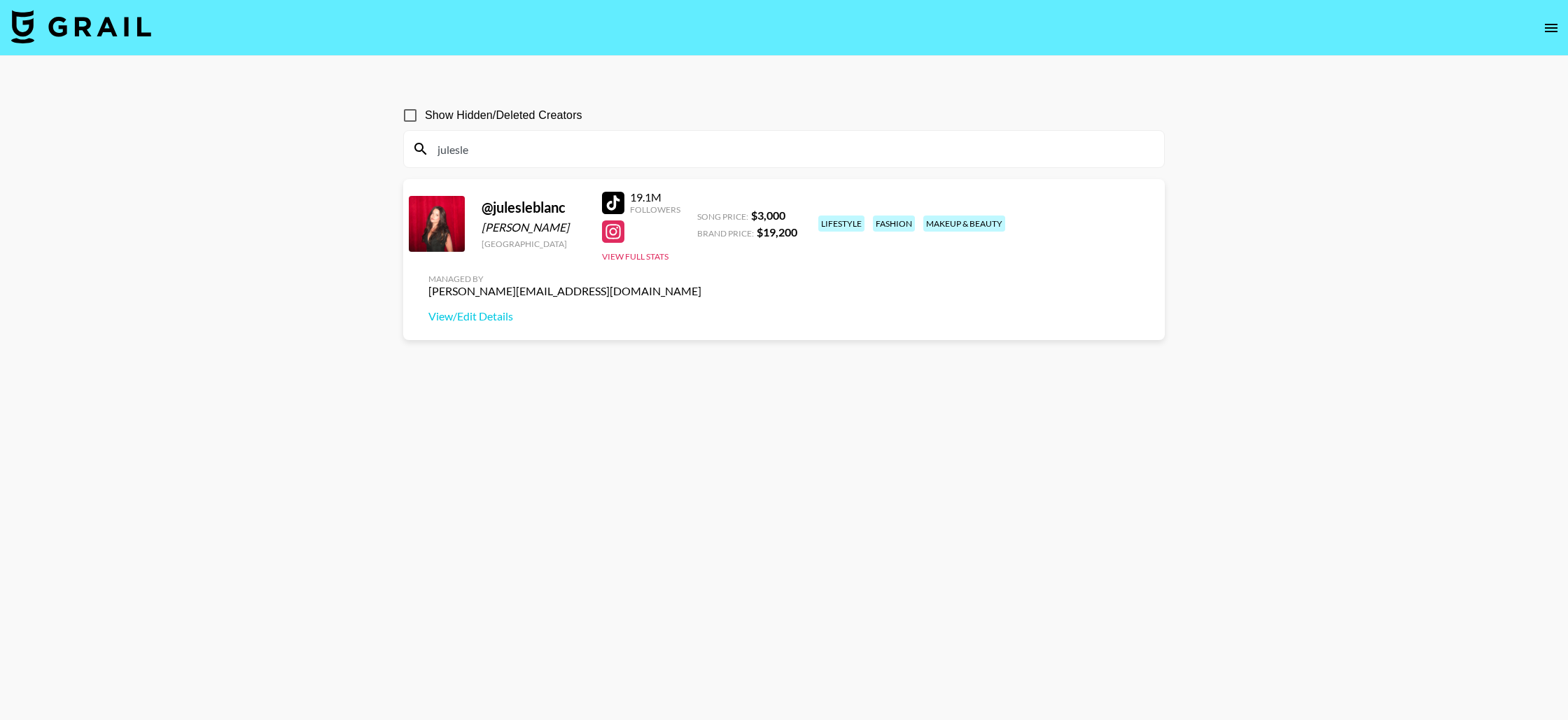
click at [627, 152] on input "julesle" at bounding box center [793, 149] width 727 height 22
click at [627, 150] on input "julesle" at bounding box center [793, 149] width 727 height 22
click at [514, 143] on input "sydneypa" at bounding box center [793, 149] width 727 height 22
click at [514, 142] on input "sydneypa" at bounding box center [793, 149] width 727 height 22
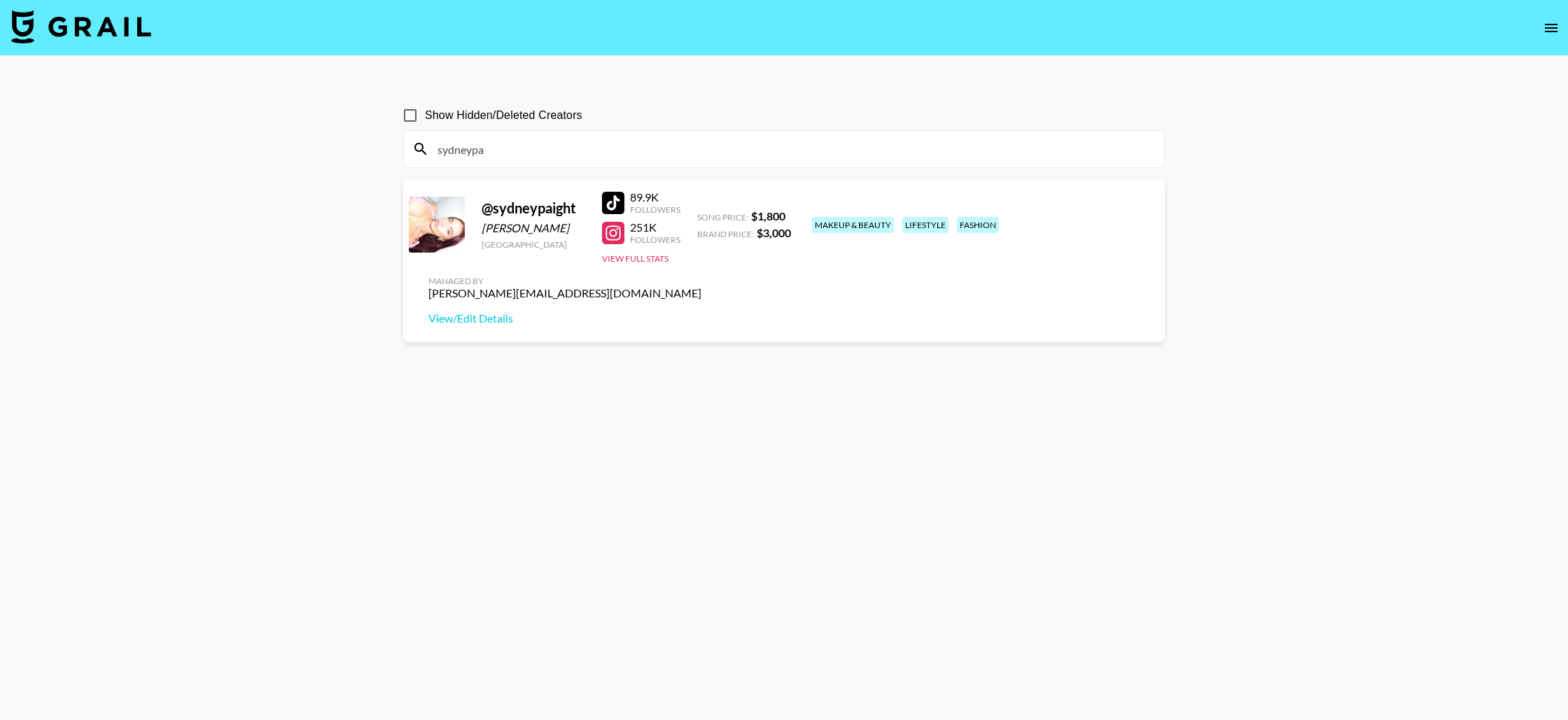
click at [514, 142] on input "sydneypa" at bounding box center [793, 149] width 727 height 22
paste input "ameliagabs"
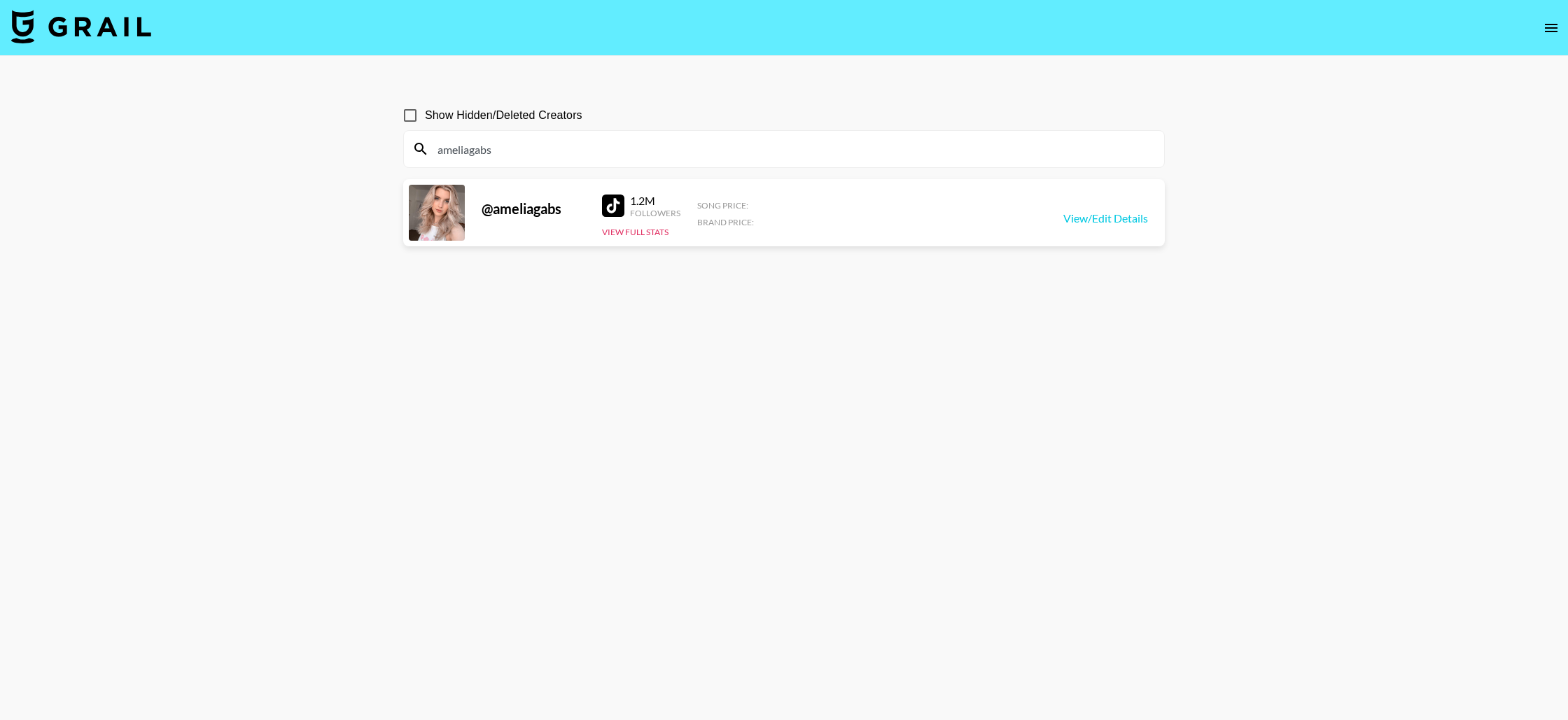
type input "ameliagabs"
